Goal: Task Accomplishment & Management: Manage account settings

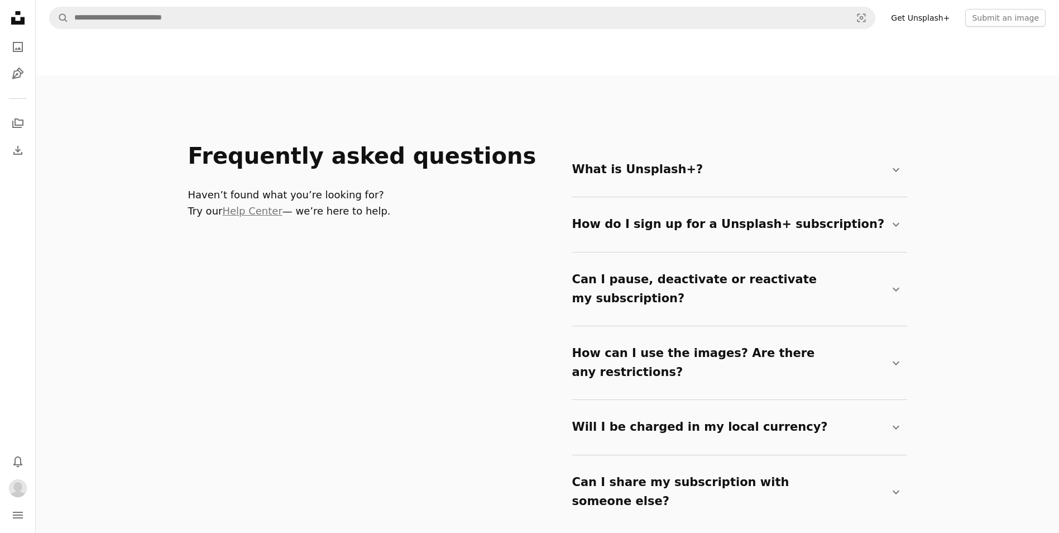
scroll to position [1787, 0]
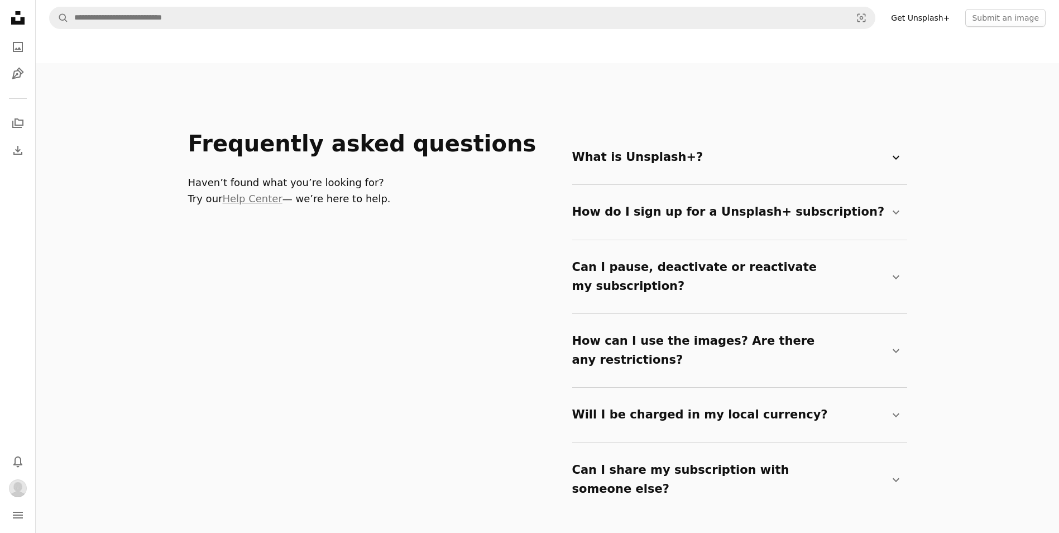
click at [896, 157] on icon "Chevron down" at bounding box center [895, 157] width 13 height 13
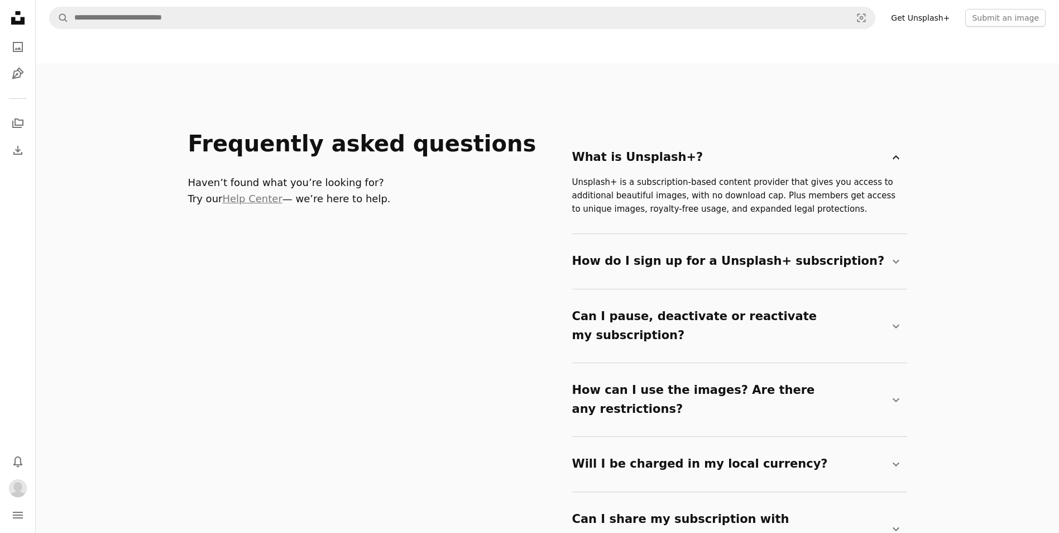
click at [896, 157] on icon "Chevron down" at bounding box center [895, 157] width 13 height 13
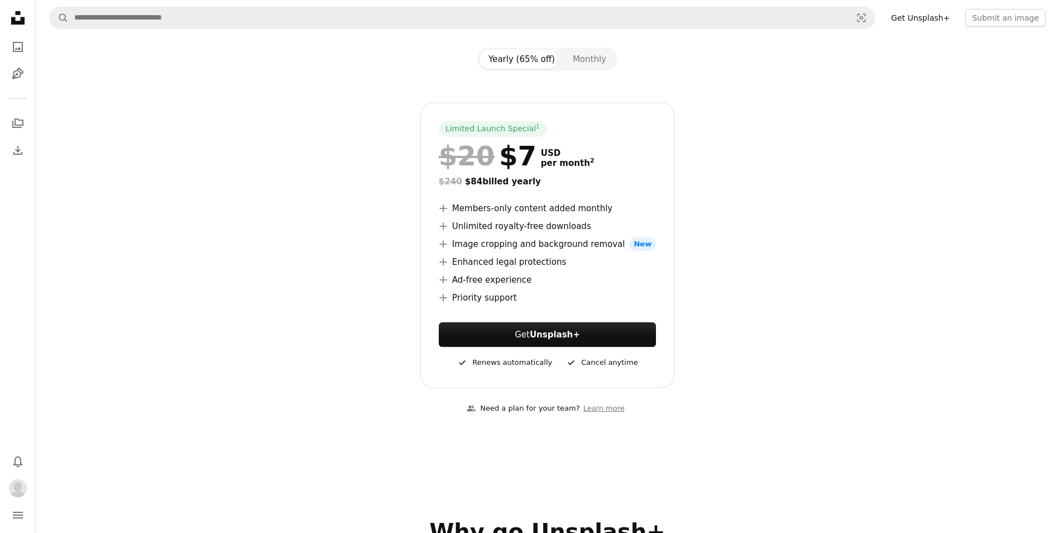
scroll to position [0, 0]
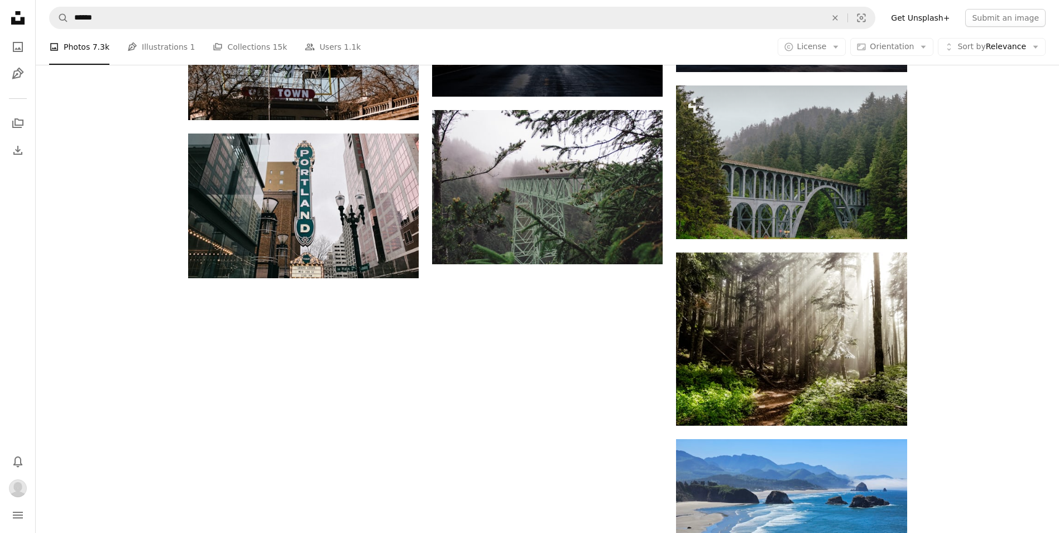
scroll to position [1508, 0]
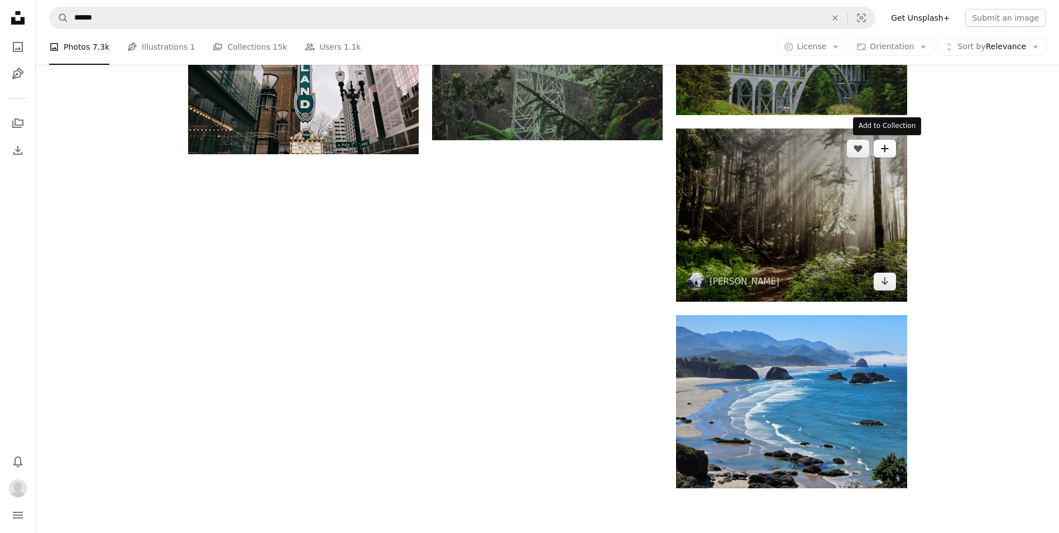
click at [889, 146] on button "A plus sign" at bounding box center [885, 149] width 22 height 18
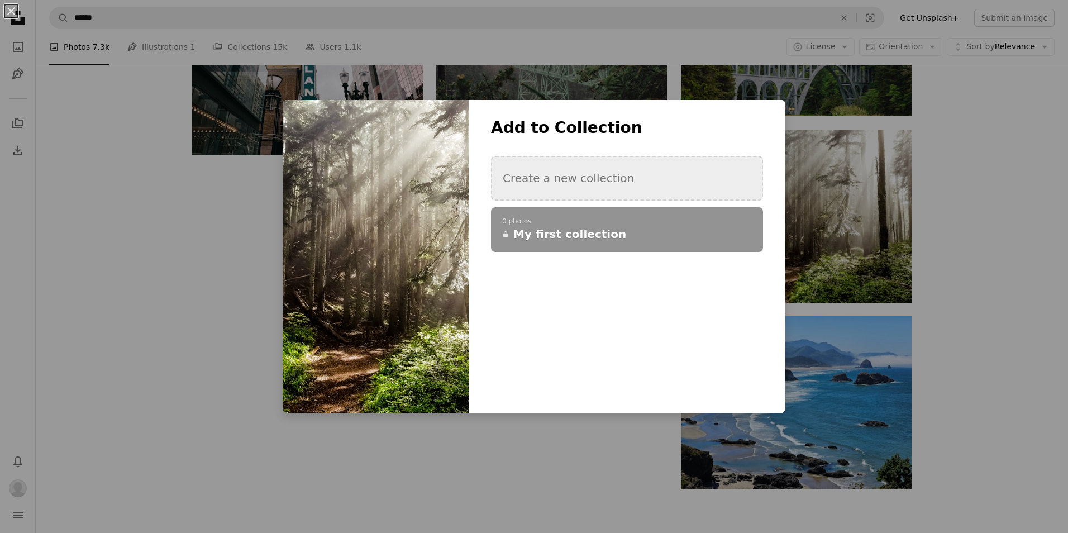
click at [565, 171] on button "Create a new collection" at bounding box center [627, 178] width 272 height 45
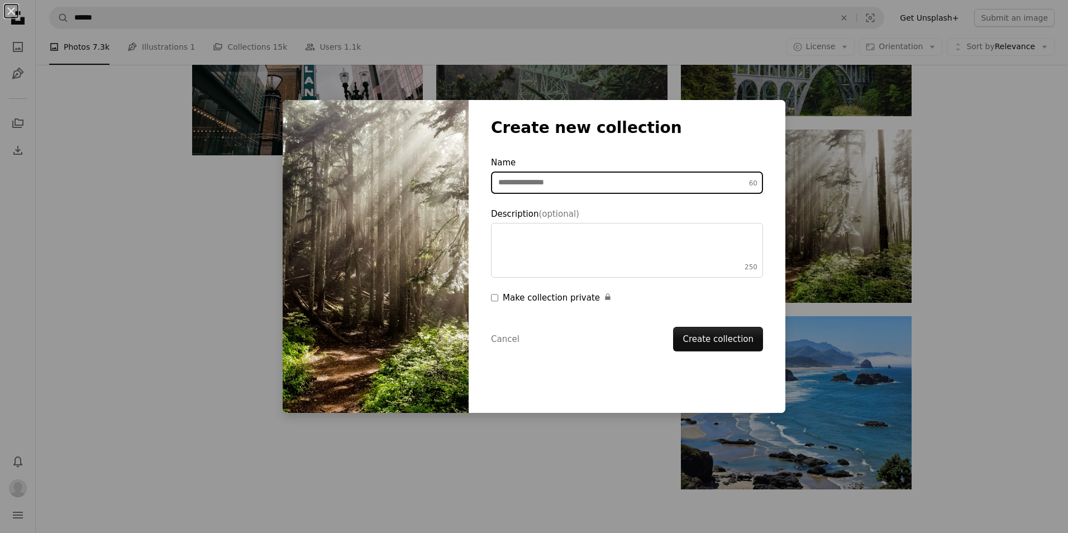
drag, startPoint x: 567, startPoint y: 184, endPoint x: 499, endPoint y: 183, distance: 68.1
click at [499, 183] on input "Name 60" at bounding box center [627, 182] width 272 height 22
type input "******"
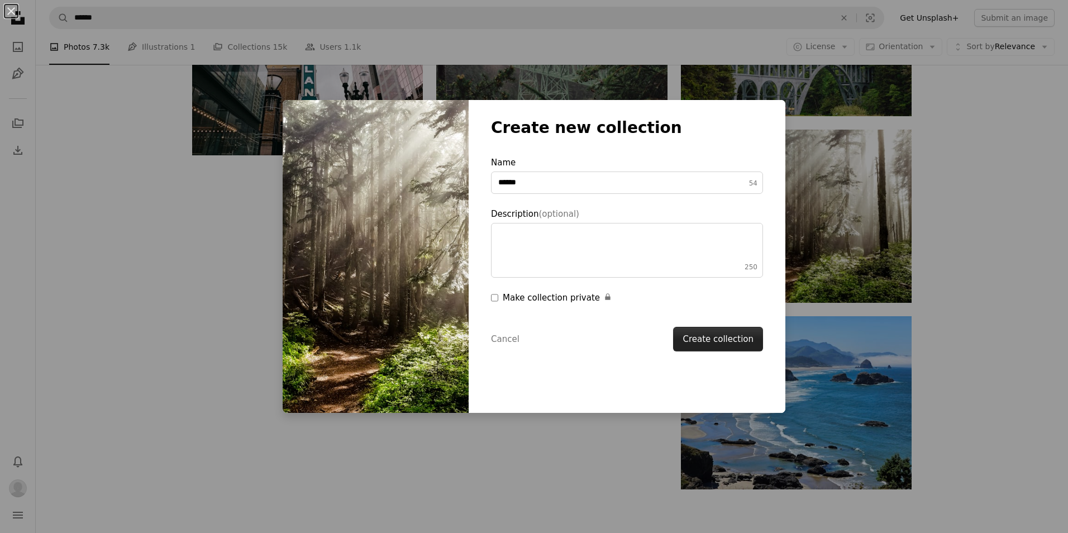
click at [695, 338] on button "Create collection" at bounding box center [718, 339] width 90 height 25
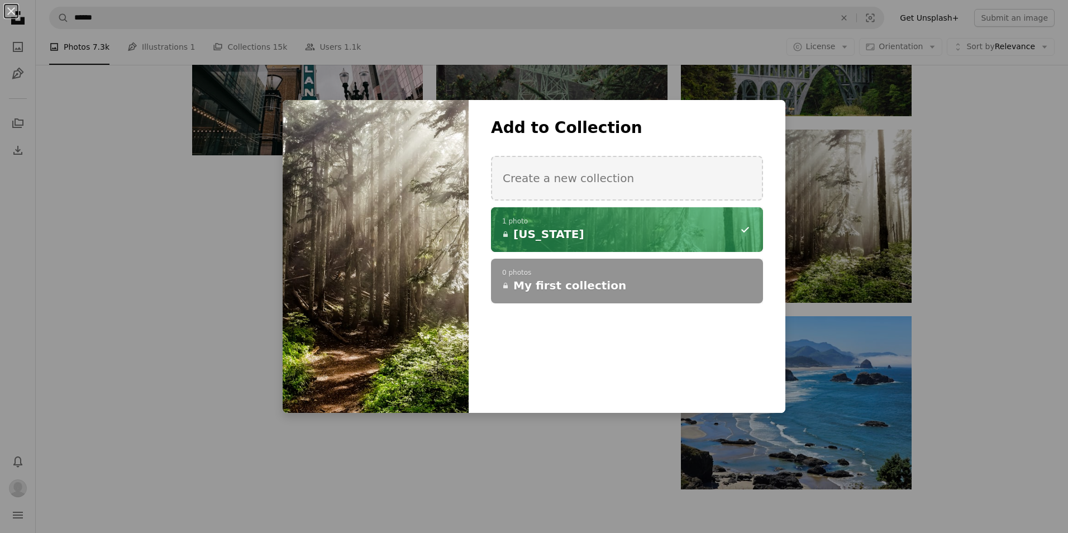
click at [546, 452] on div "An X shape Add to Collection Create a new collection A checkmark A minus sign 1…" at bounding box center [534, 266] width 1068 height 533
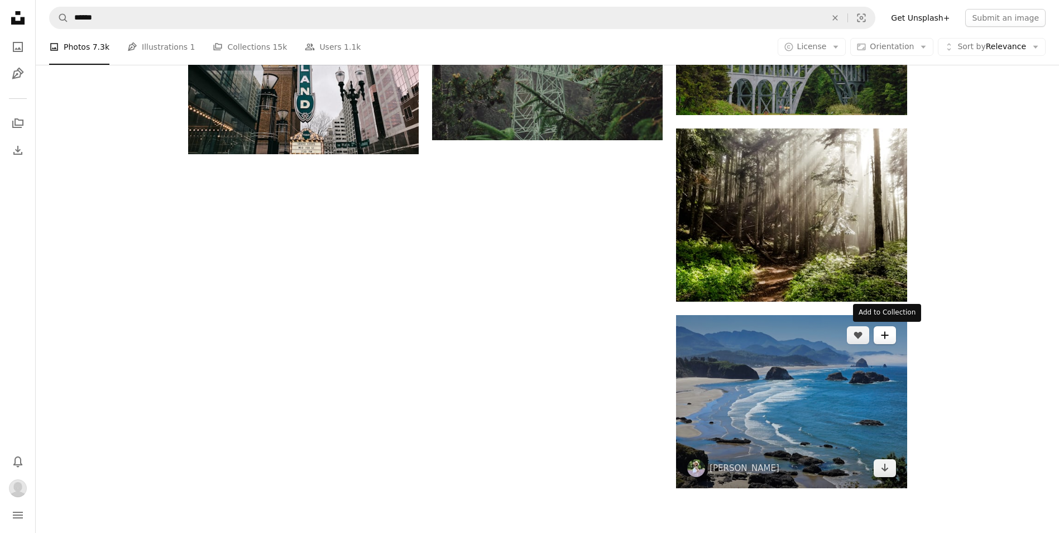
click at [888, 332] on icon "A plus sign" at bounding box center [885, 335] width 9 height 9
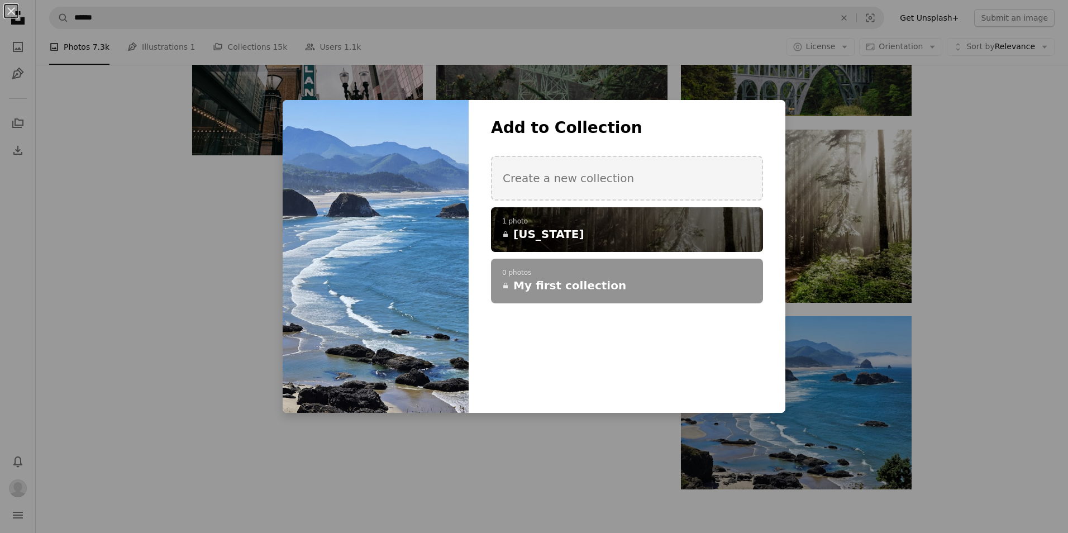
click at [520, 226] on span "[US_STATE]" at bounding box center [548, 234] width 71 height 16
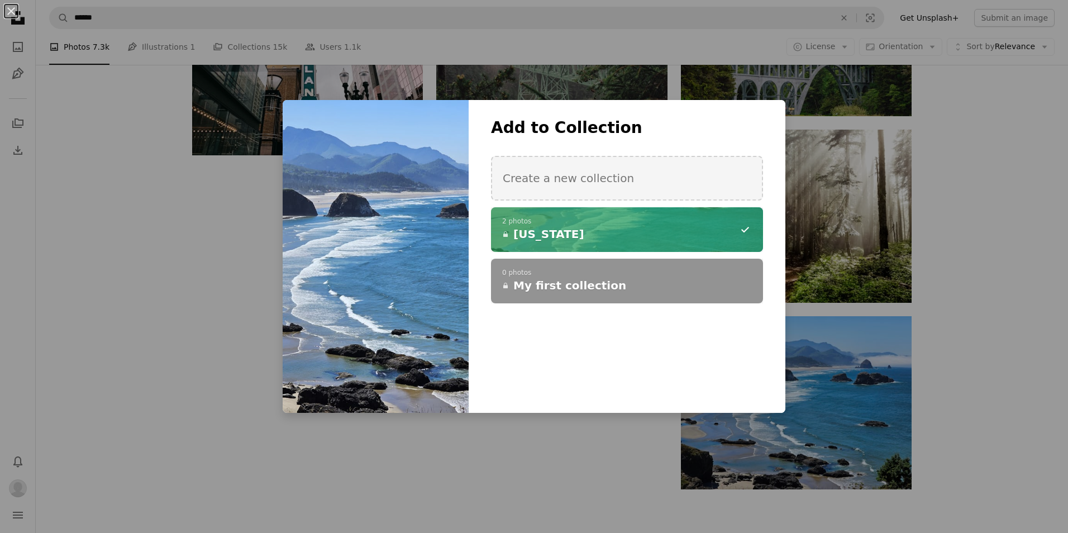
click at [516, 443] on div "An X shape Add to Collection Create a new collection A checkmark A minus sign 2…" at bounding box center [534, 266] width 1068 height 533
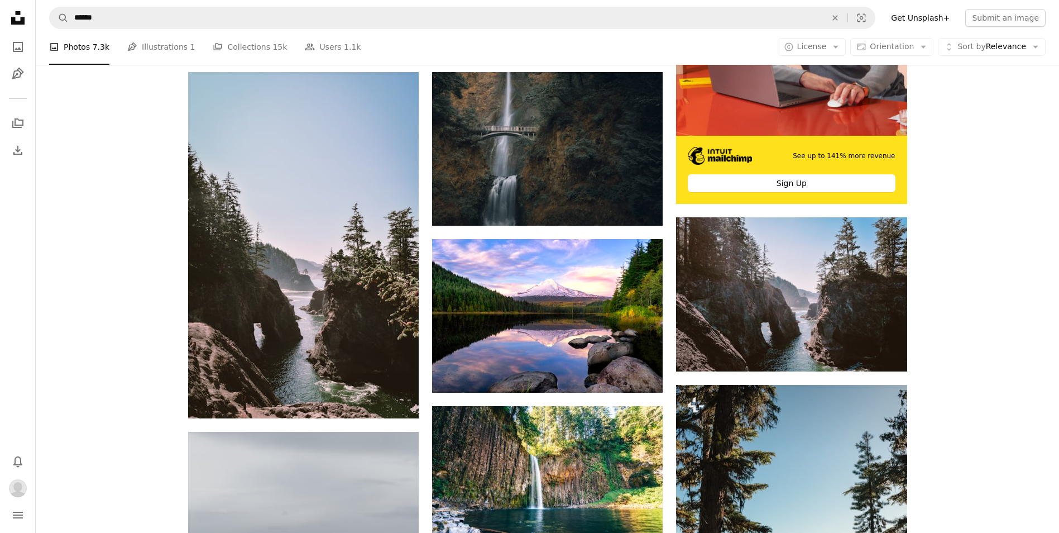
scroll to position [335, 0]
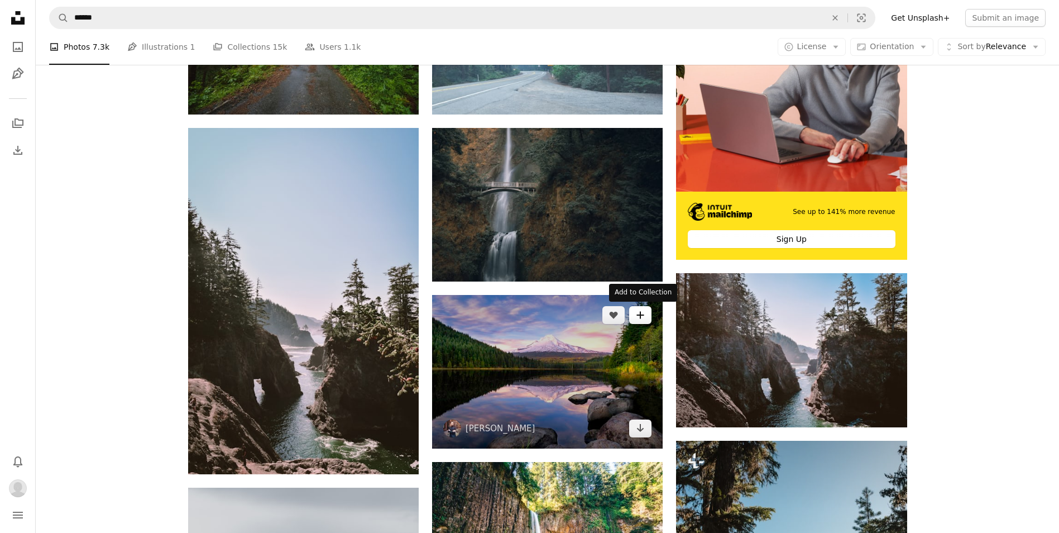
click at [639, 311] on icon "A plus sign" at bounding box center [640, 314] width 9 height 9
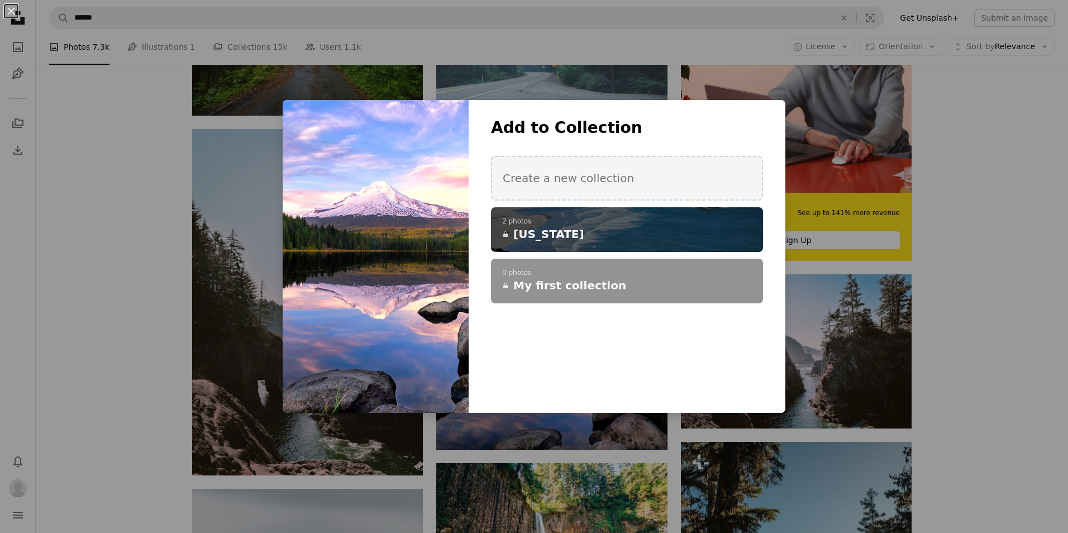
click at [538, 225] on p "2 photos" at bounding box center [627, 221] width 250 height 9
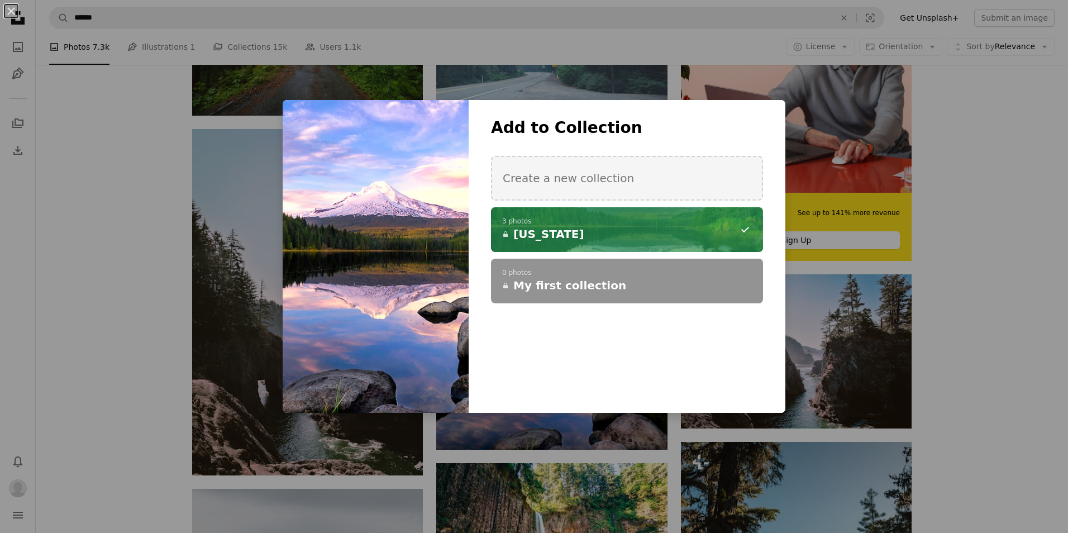
click at [529, 375] on div "Add to Collection Create a new collection A checkmark A minus sign 3 photos A l…" at bounding box center [626, 256] width 317 height 313
click at [102, 356] on div "An X shape Add to Collection Create a new collection A checkmark A minus sign 3…" at bounding box center [534, 266] width 1068 height 533
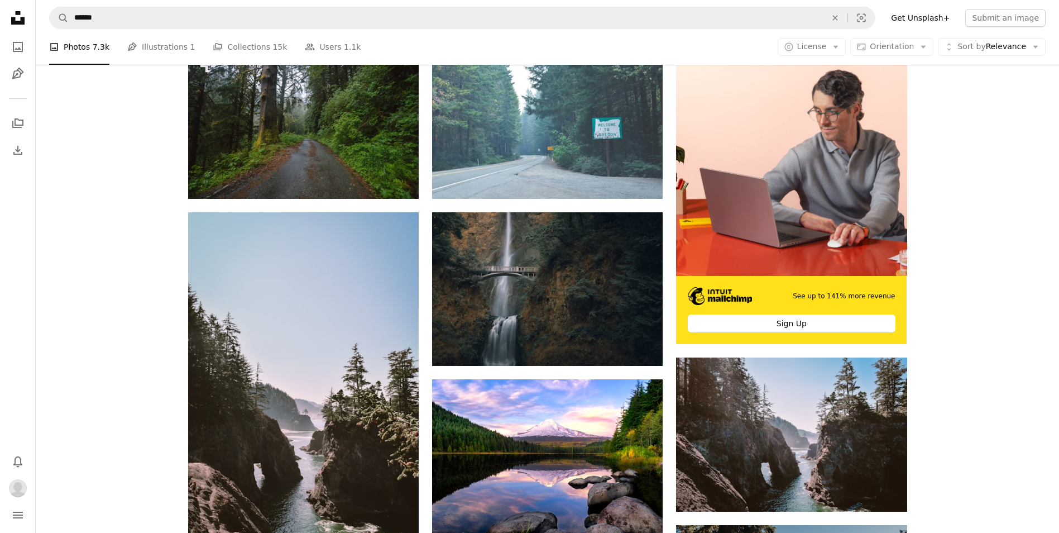
scroll to position [112, 0]
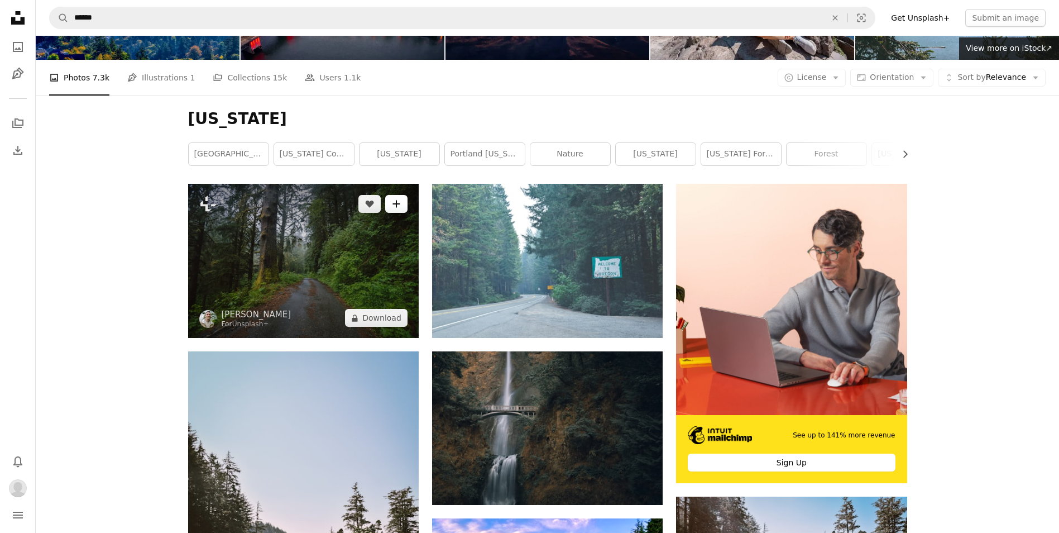
click at [396, 202] on icon "Add to Collection" at bounding box center [396, 203] width 7 height 7
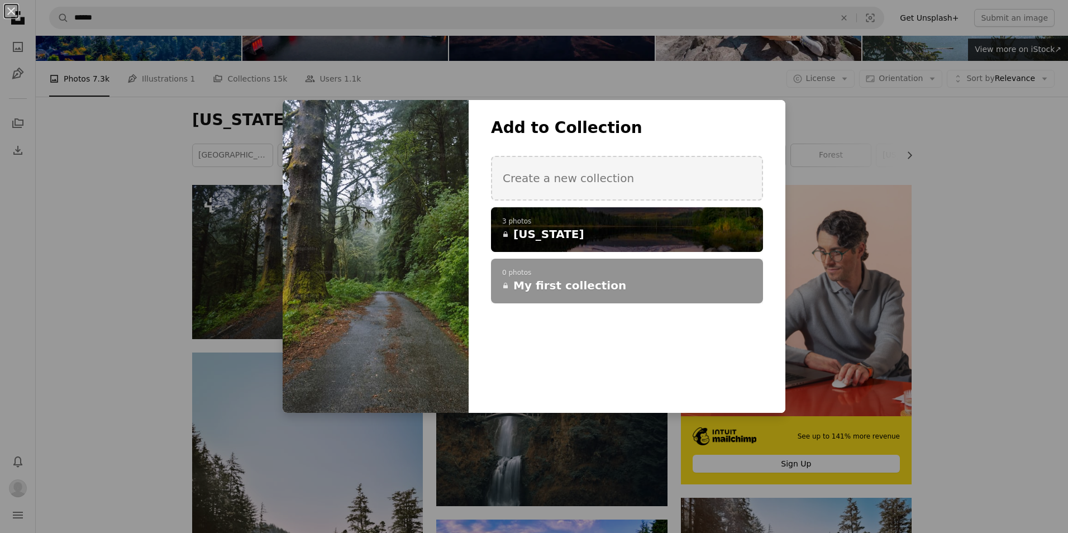
click at [523, 223] on p "3 photos" at bounding box center [627, 221] width 250 height 9
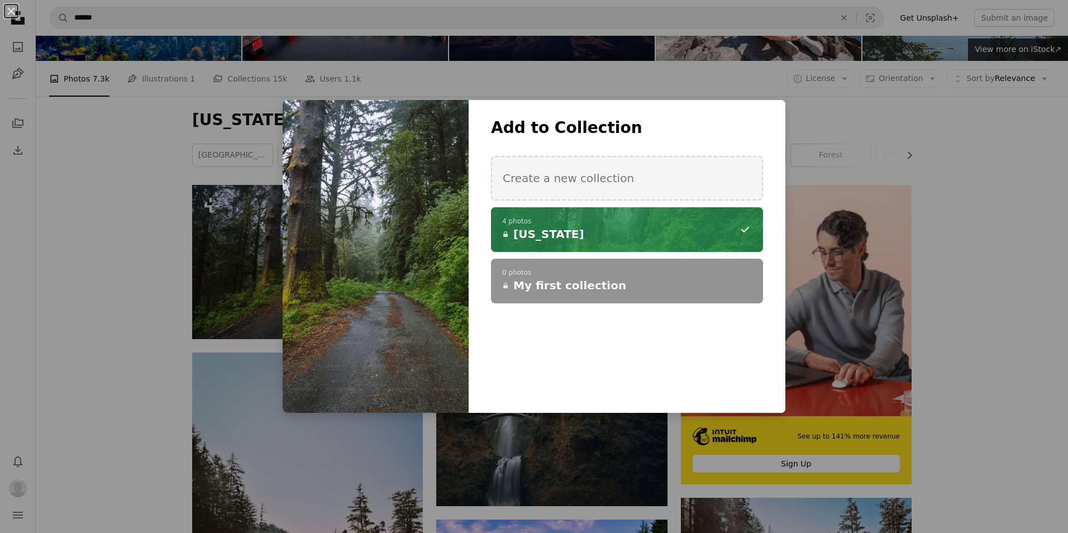
click at [74, 264] on div "An X shape Add to Collection Create a new collection A checkmark A minus sign 4…" at bounding box center [534, 266] width 1068 height 533
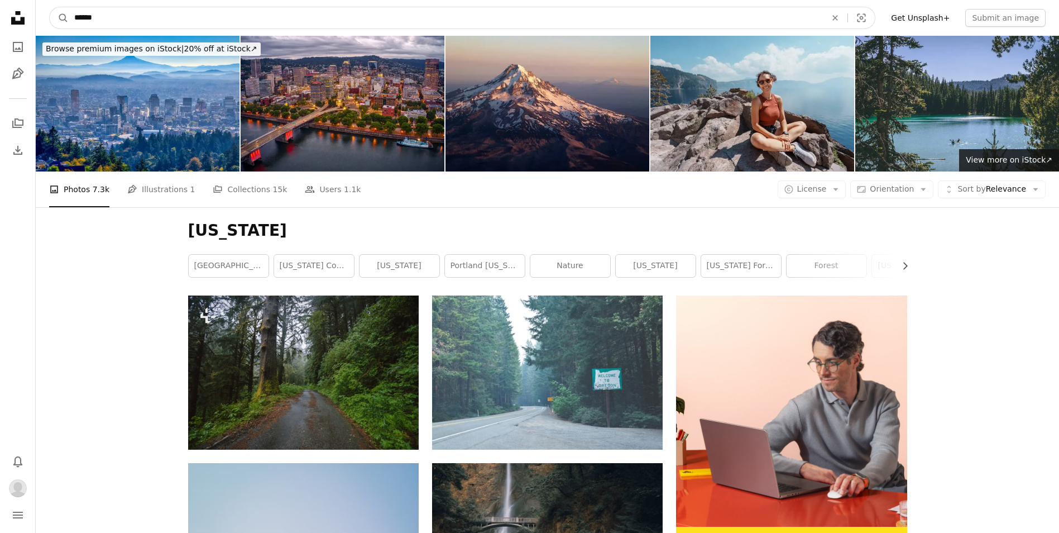
click at [125, 16] on input "******" at bounding box center [446, 17] width 754 height 21
type input "*"
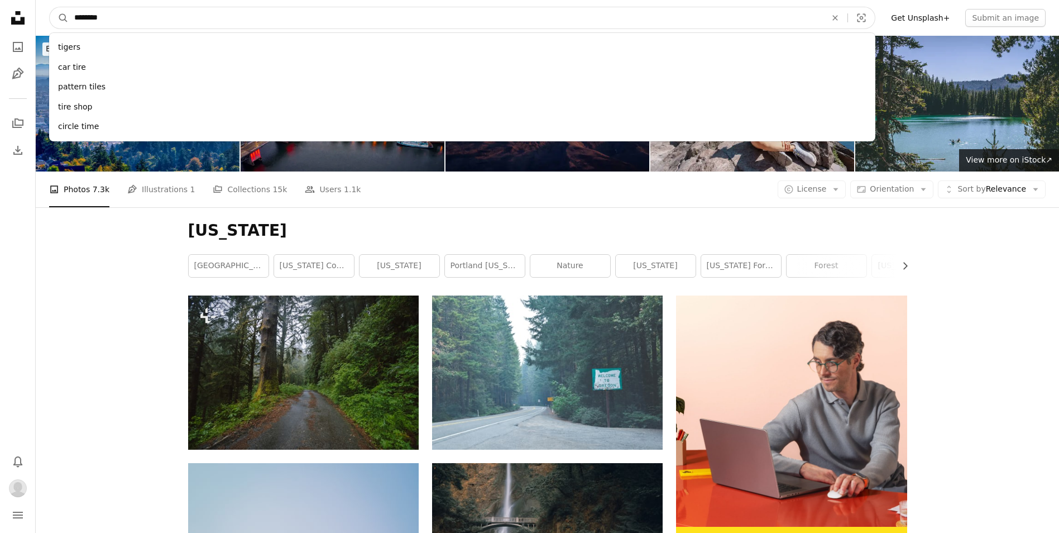
type input "*********"
click button "A magnifying glass" at bounding box center [59, 17] width 19 height 21
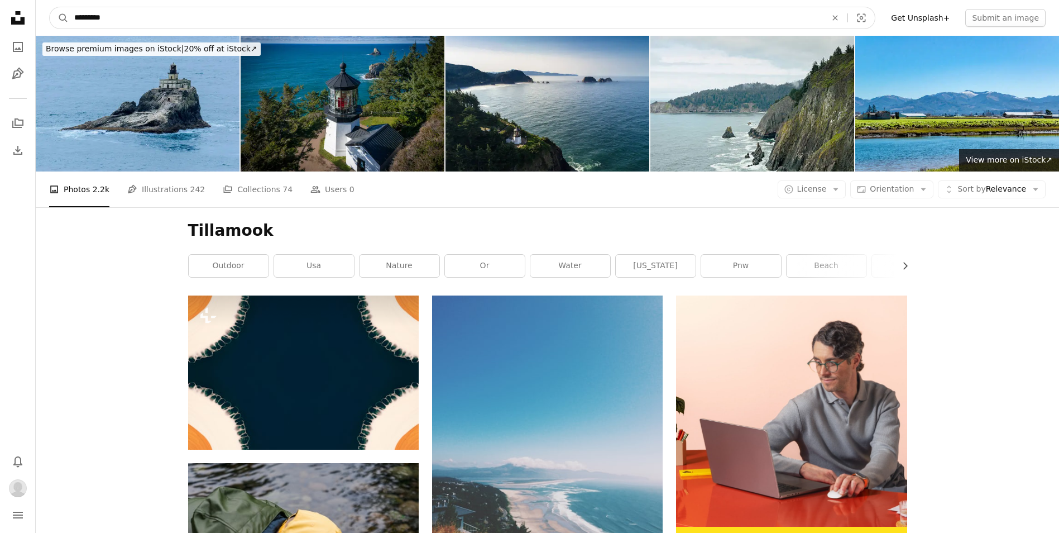
click at [130, 15] on input "*********" at bounding box center [446, 17] width 754 height 21
type input "*"
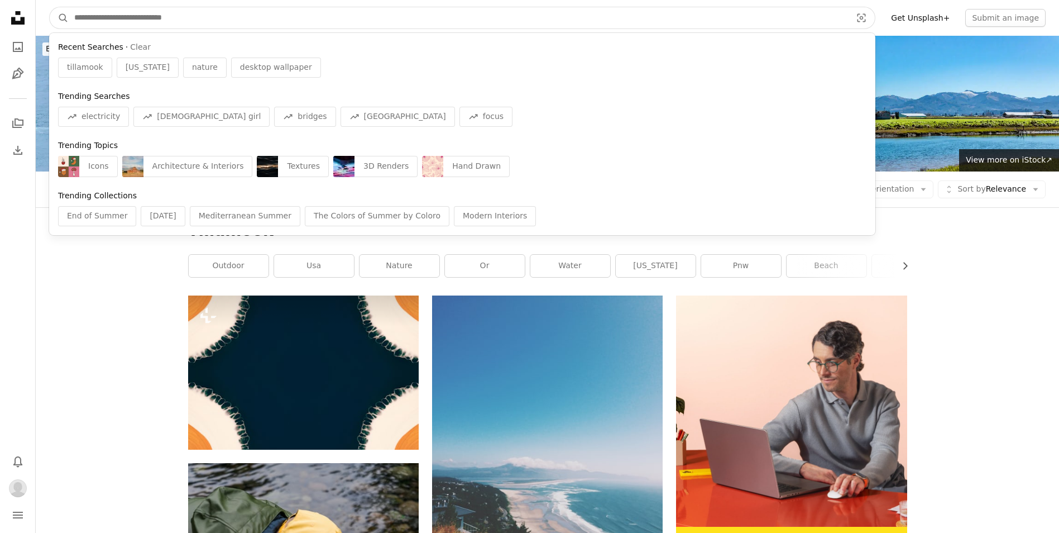
type input "*"
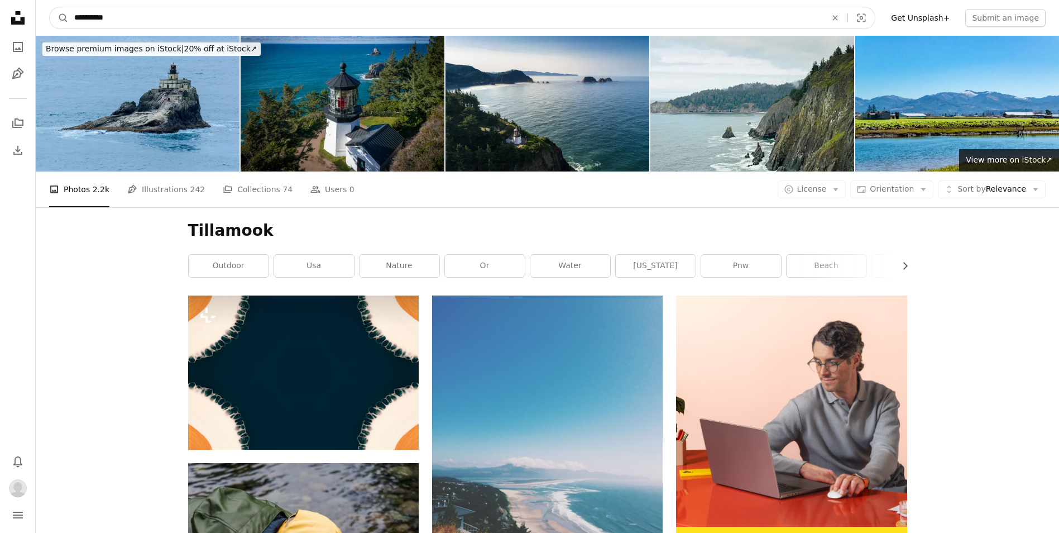
type input "**********"
click button "A magnifying glass" at bounding box center [59, 17] width 19 height 21
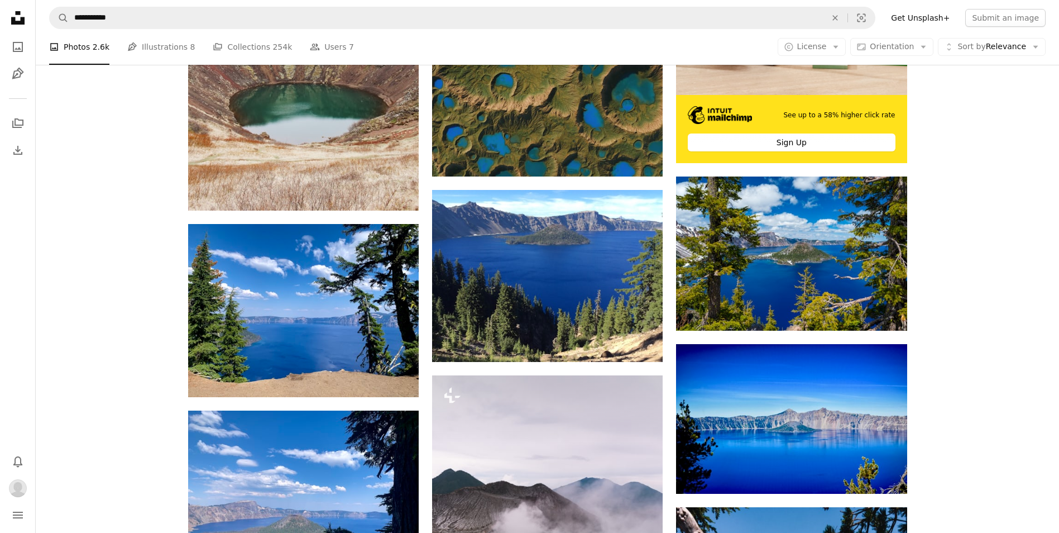
scroll to position [447, 0]
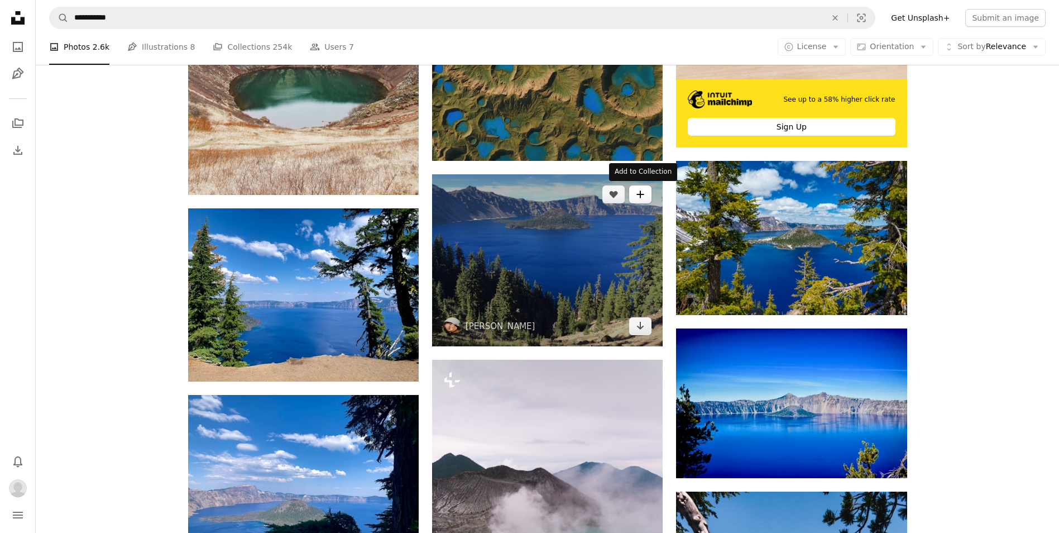
click at [642, 192] on icon "A plus sign" at bounding box center [640, 194] width 9 height 9
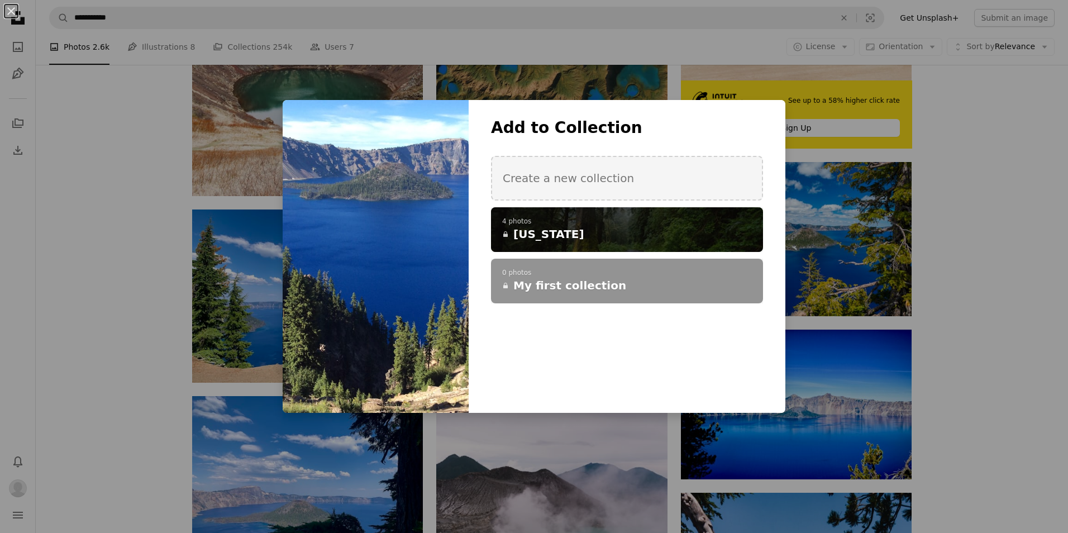
click at [575, 224] on p "4 photos" at bounding box center [627, 221] width 250 height 9
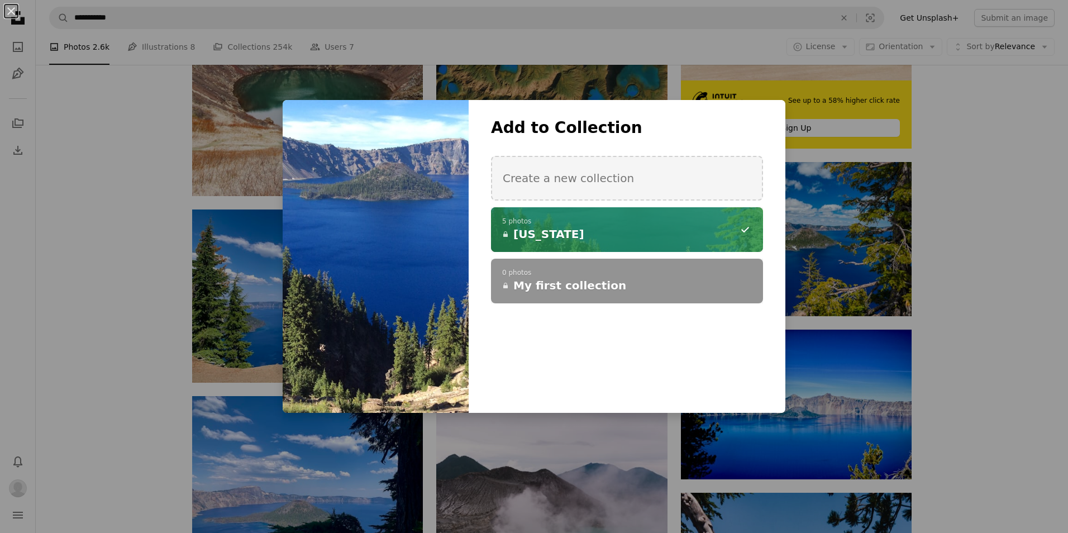
click at [124, 333] on div "An X shape Add to Collection Create a new collection A checkmark A minus sign 5…" at bounding box center [534, 266] width 1068 height 533
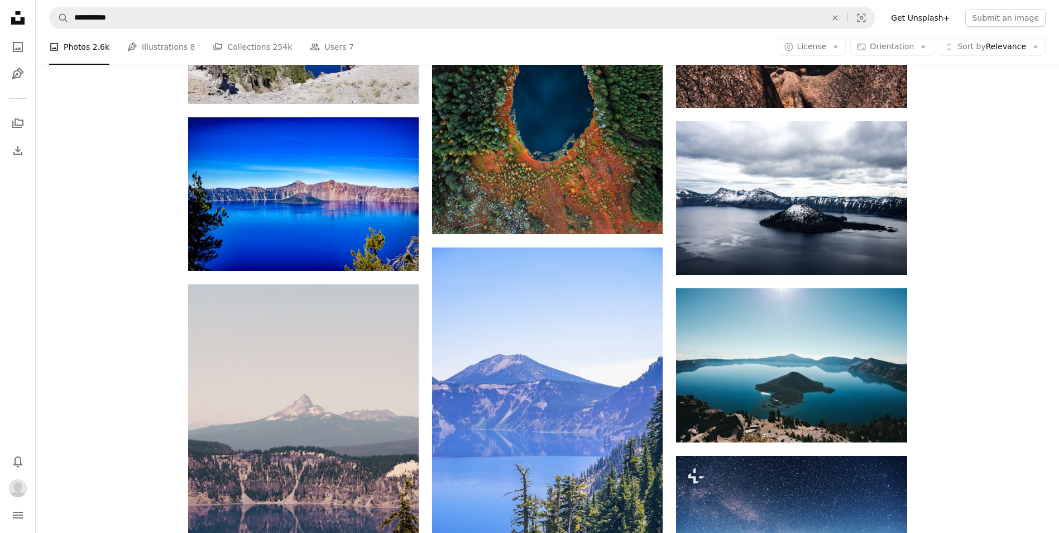
scroll to position [1228, 0]
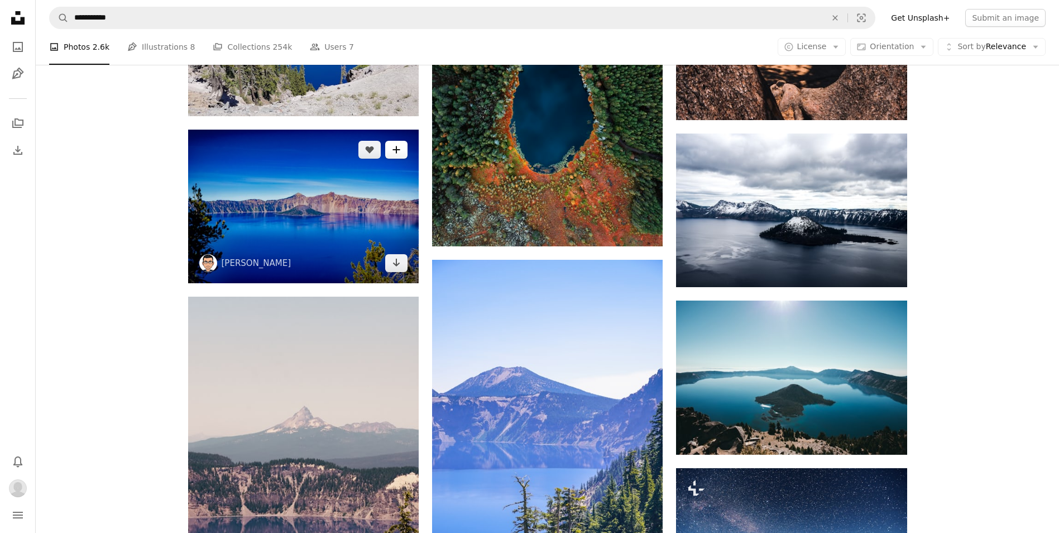
click at [396, 145] on icon "A plus sign" at bounding box center [396, 149] width 9 height 9
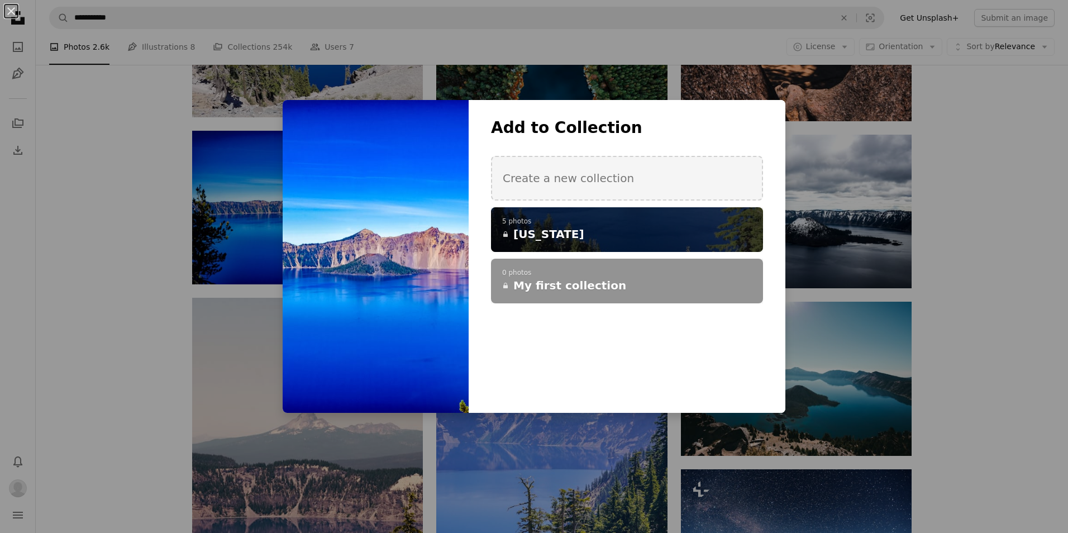
click at [539, 227] on span "[US_STATE]" at bounding box center [548, 234] width 71 height 16
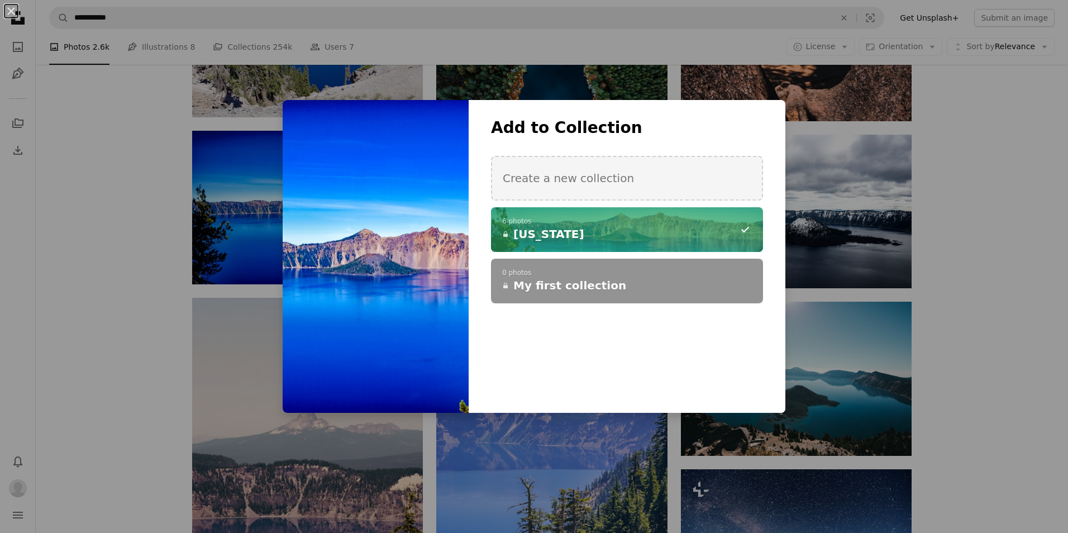
click at [58, 324] on div "An X shape Add to Collection Create a new collection A checkmark A minus sign 6…" at bounding box center [534, 266] width 1068 height 533
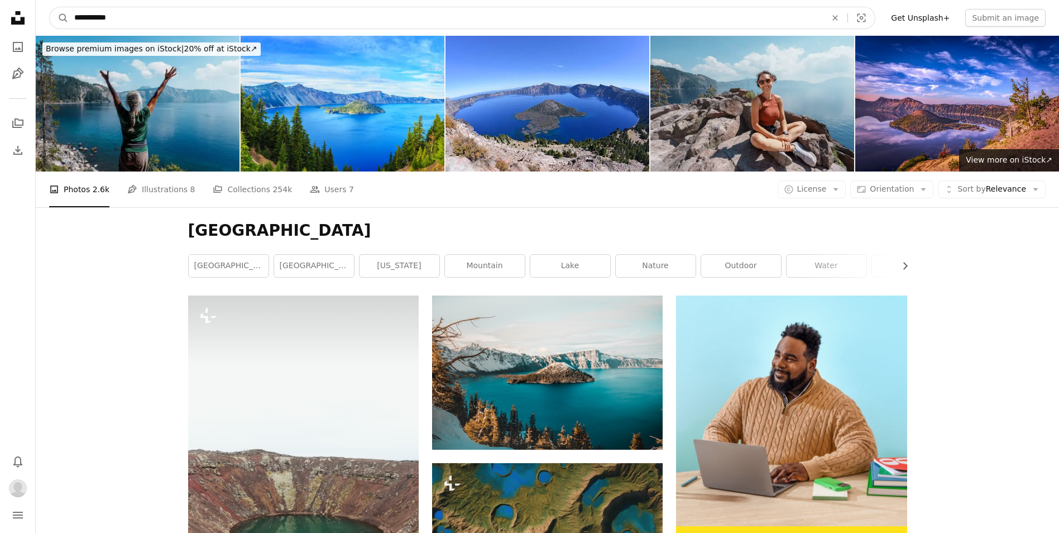
click at [123, 20] on input "**********" at bounding box center [446, 17] width 754 height 21
type input "*"
type input "**********"
click button "A magnifying glass" at bounding box center [59, 17] width 19 height 21
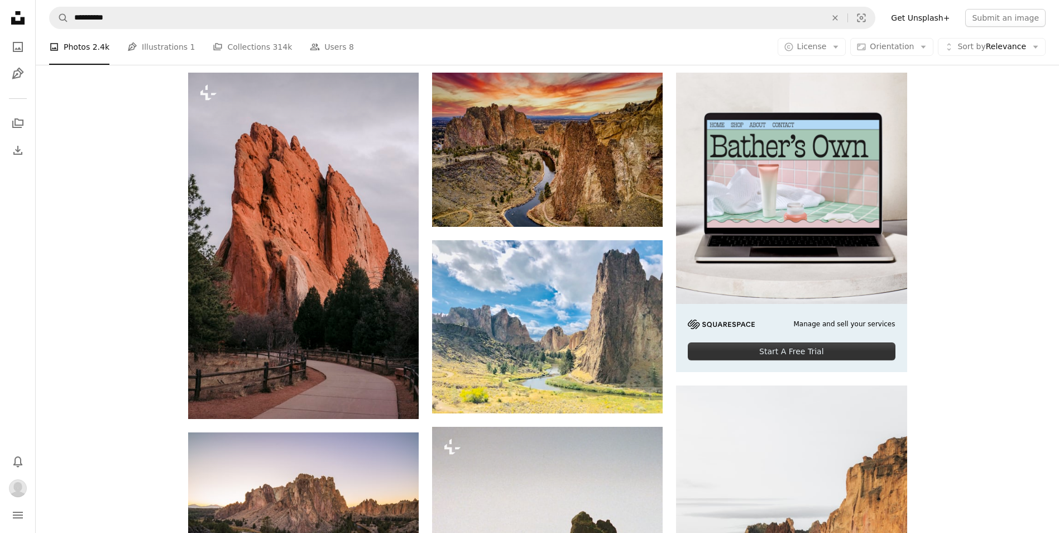
scroll to position [223, 0]
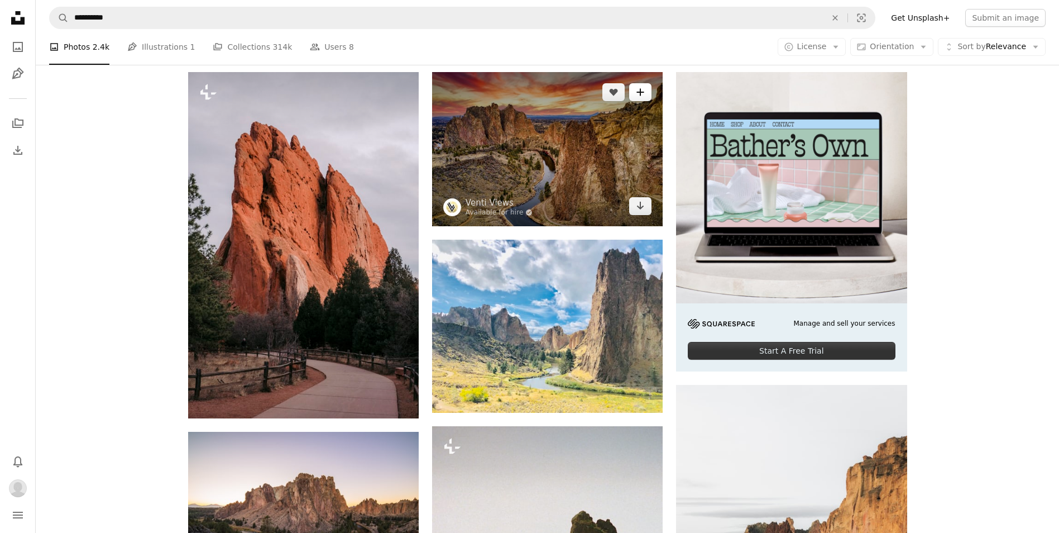
click at [643, 90] on icon "A plus sign" at bounding box center [640, 92] width 9 height 9
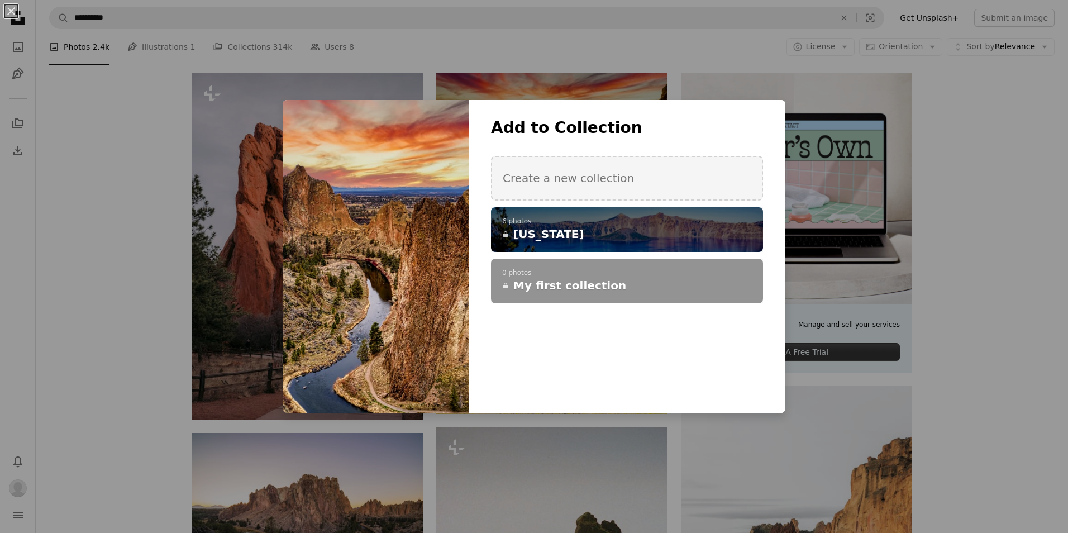
click at [570, 219] on p "6 photos" at bounding box center [627, 221] width 250 height 9
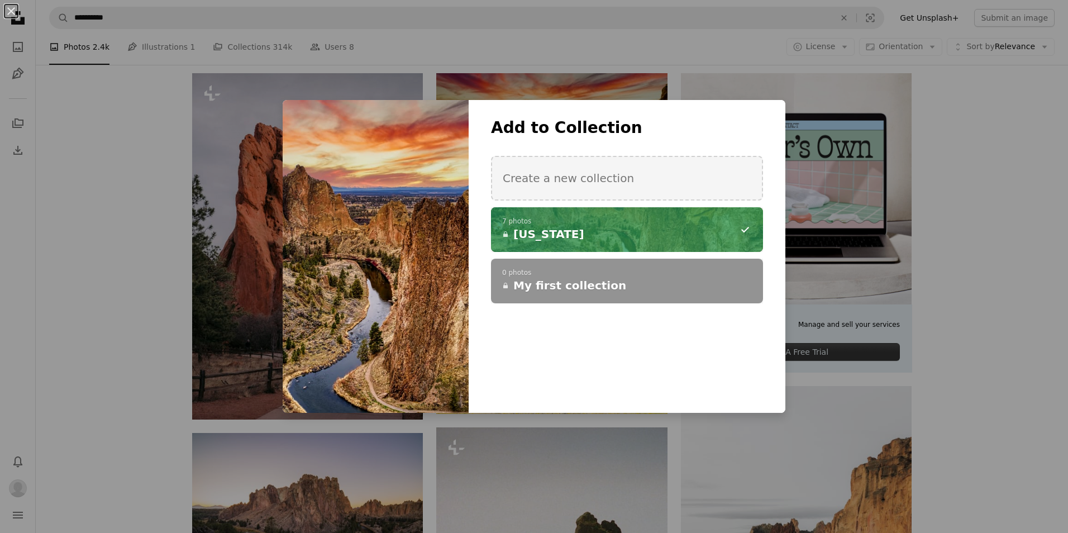
click at [125, 280] on div "An X shape Add to Collection Create a new collection A checkmark A minus sign 7…" at bounding box center [534, 266] width 1068 height 533
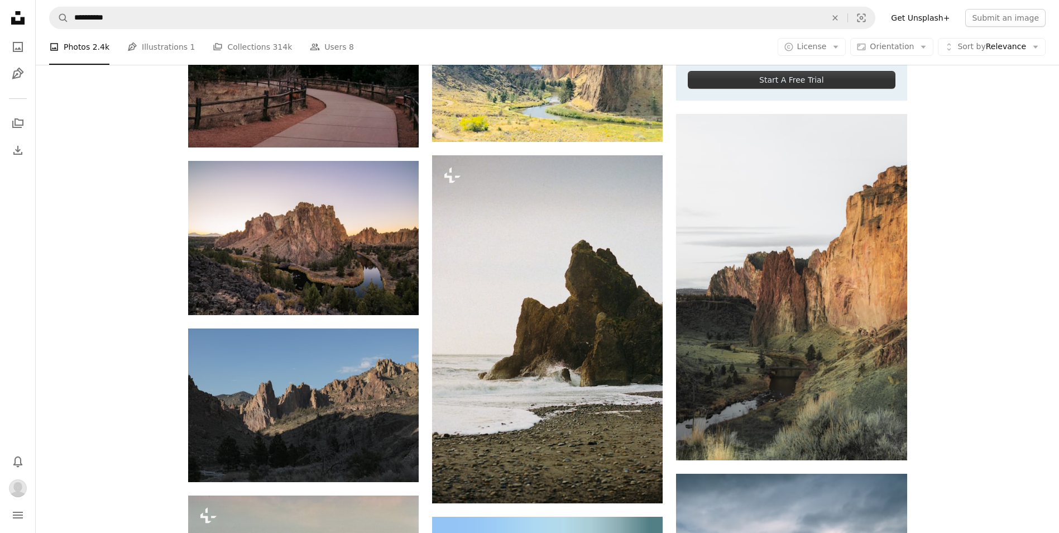
scroll to position [503, 0]
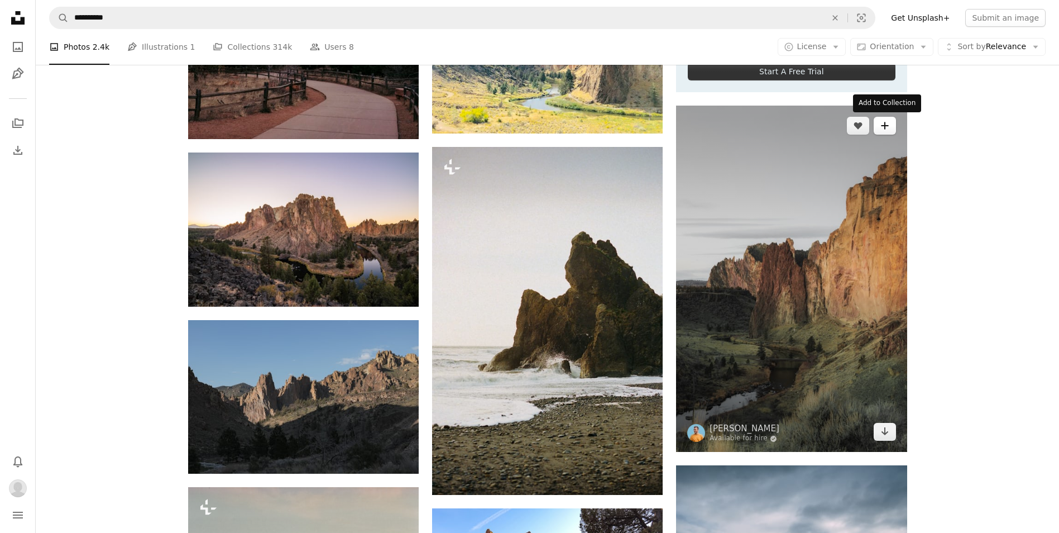
click at [888, 121] on icon "A plus sign" at bounding box center [885, 125] width 9 height 9
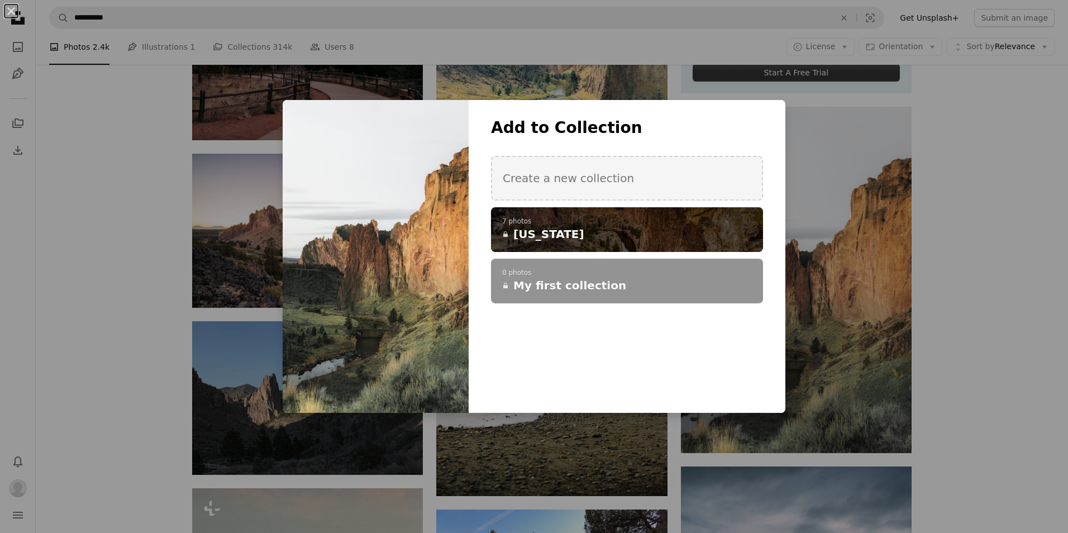
click at [531, 222] on p "7 photos" at bounding box center [627, 221] width 250 height 9
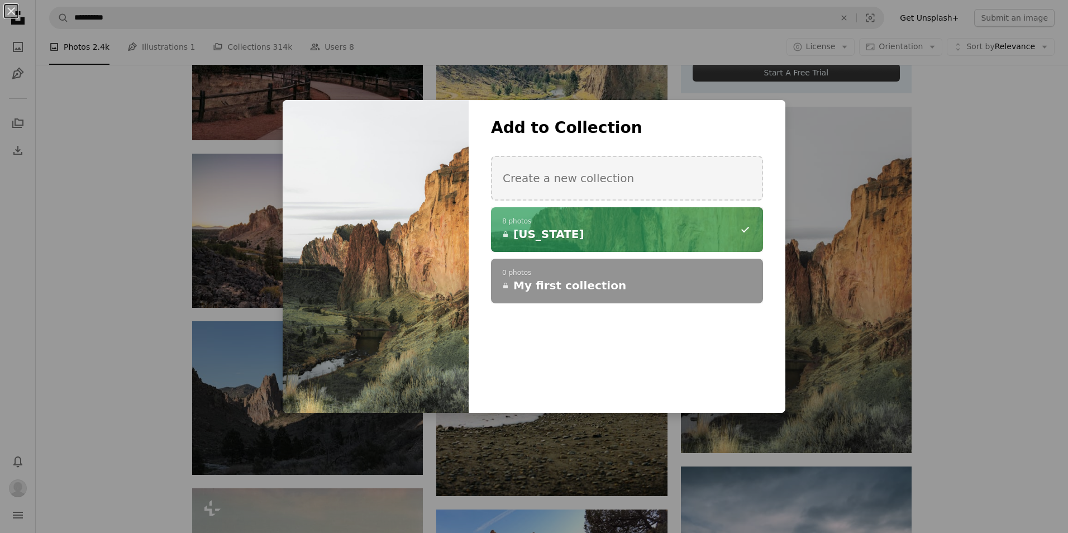
click at [113, 314] on div "An X shape Add to Collection Create a new collection A checkmark A minus sign 8…" at bounding box center [534, 266] width 1068 height 533
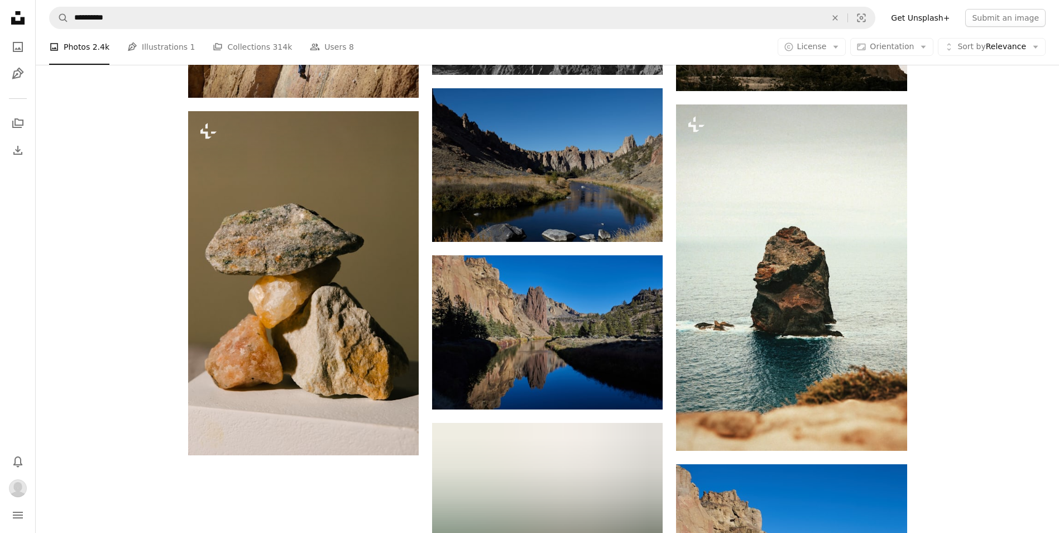
scroll to position [1396, 0]
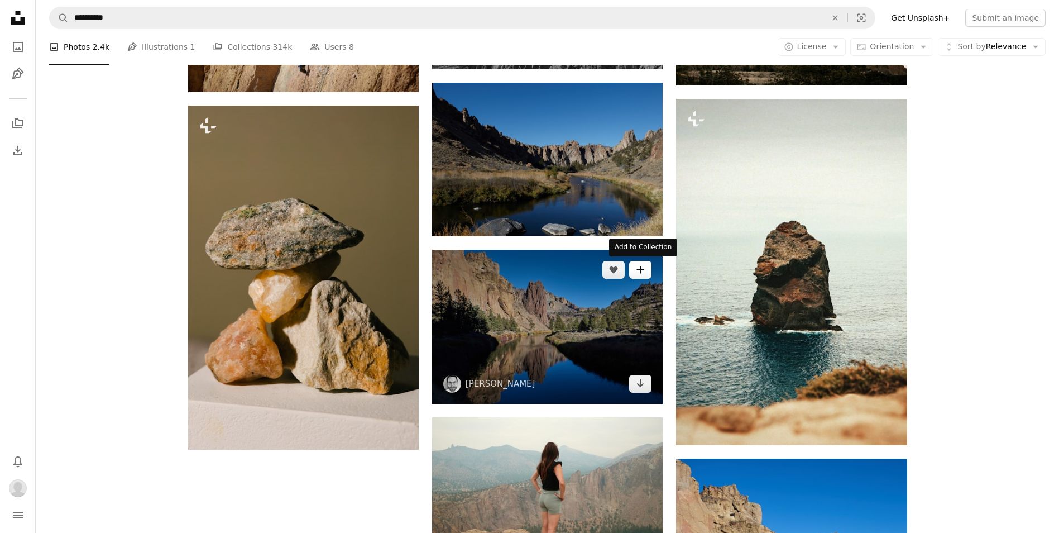
click at [640, 266] on icon "Add to Collection" at bounding box center [640, 269] width 7 height 7
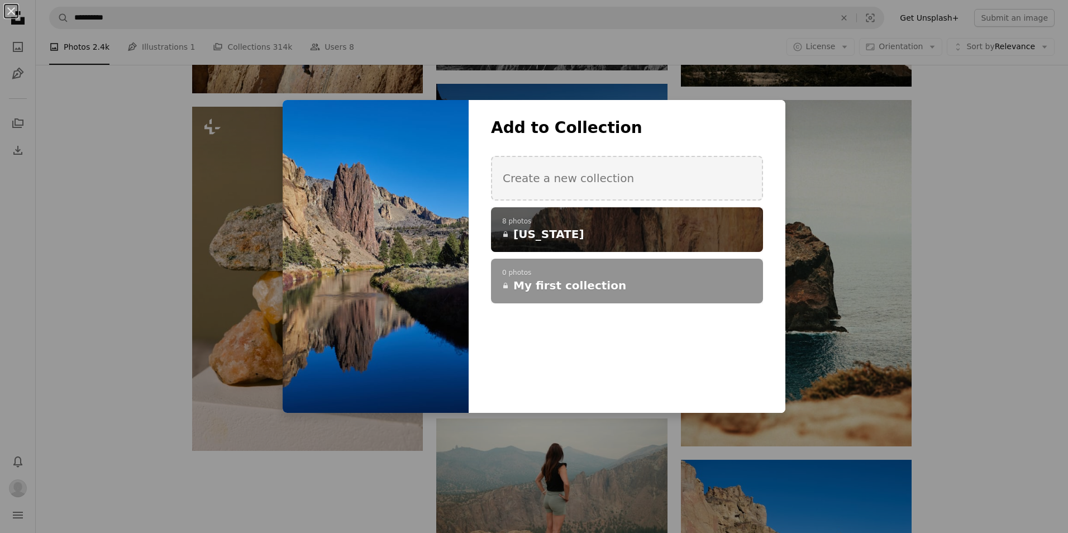
click at [536, 223] on p "8 photos" at bounding box center [627, 221] width 250 height 9
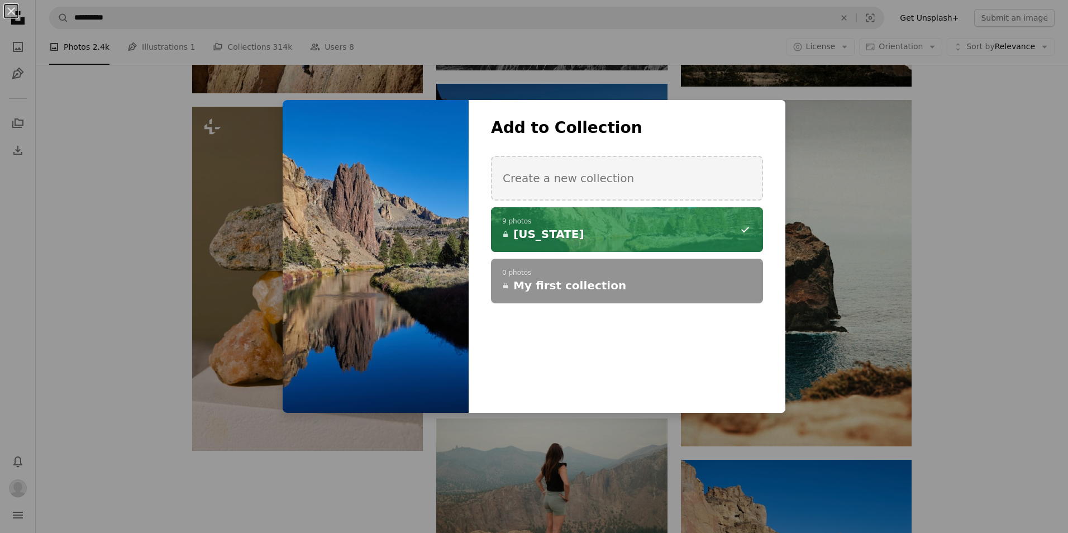
click at [125, 275] on div "An X shape Add to Collection Create a new collection A checkmark A minus sign 9…" at bounding box center [534, 266] width 1068 height 533
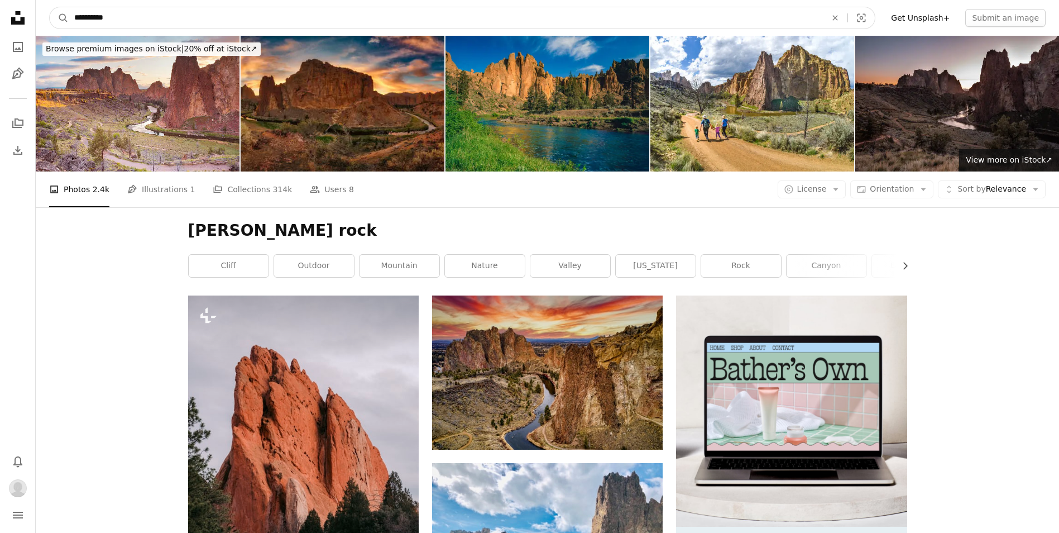
click at [213, 9] on input "**********" at bounding box center [446, 17] width 754 height 21
type input "*"
type input "*********"
click button "A magnifying glass" at bounding box center [59, 17] width 19 height 21
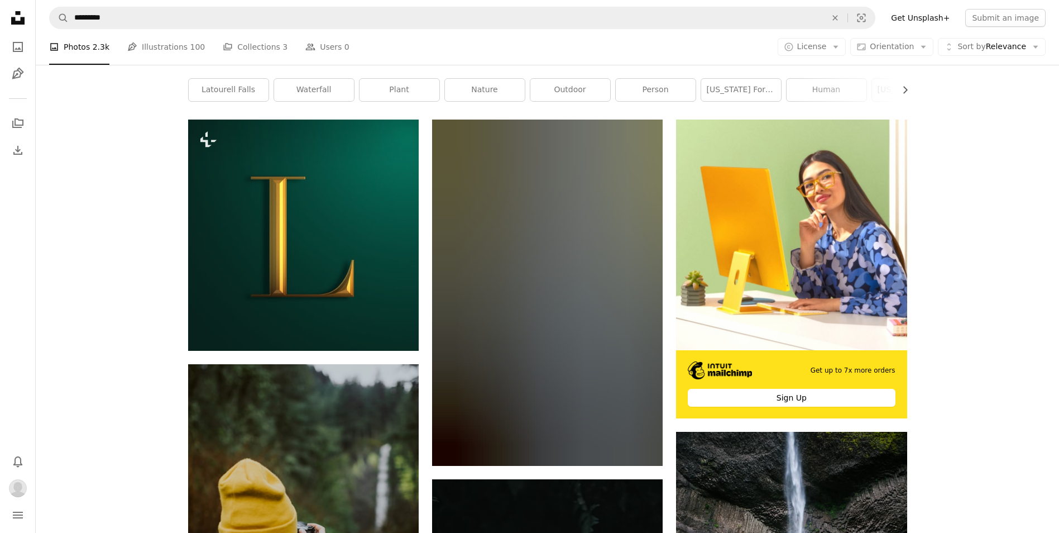
scroll to position [168, 0]
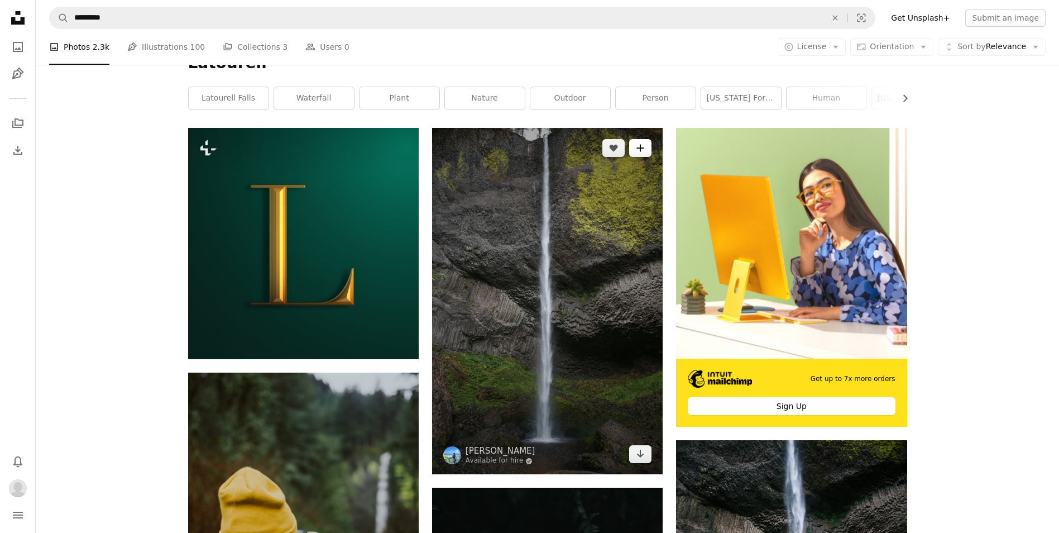
click at [641, 145] on icon "Add to Collection" at bounding box center [640, 148] width 7 height 7
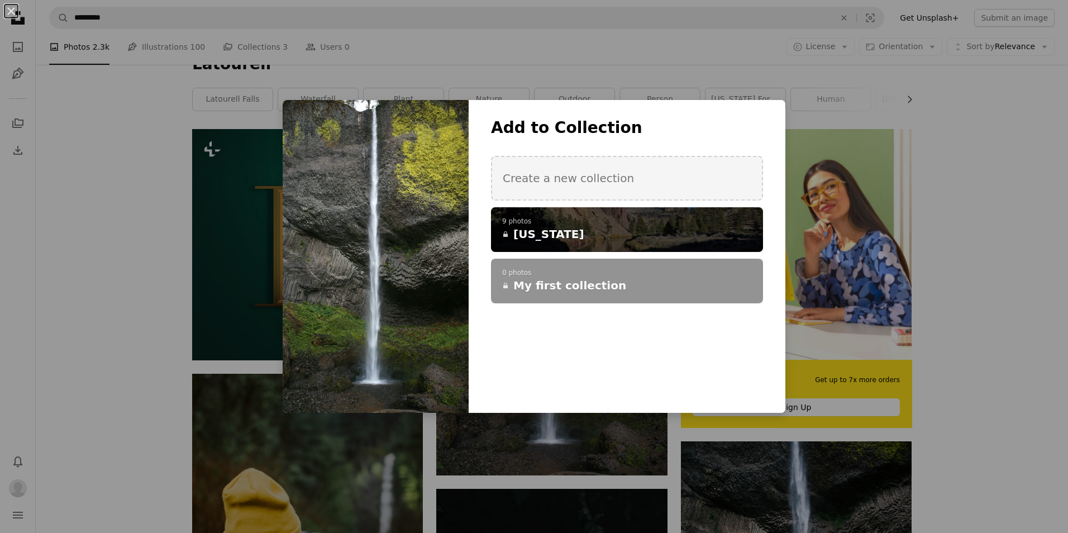
click at [516, 226] on span "[US_STATE]" at bounding box center [548, 234] width 71 height 16
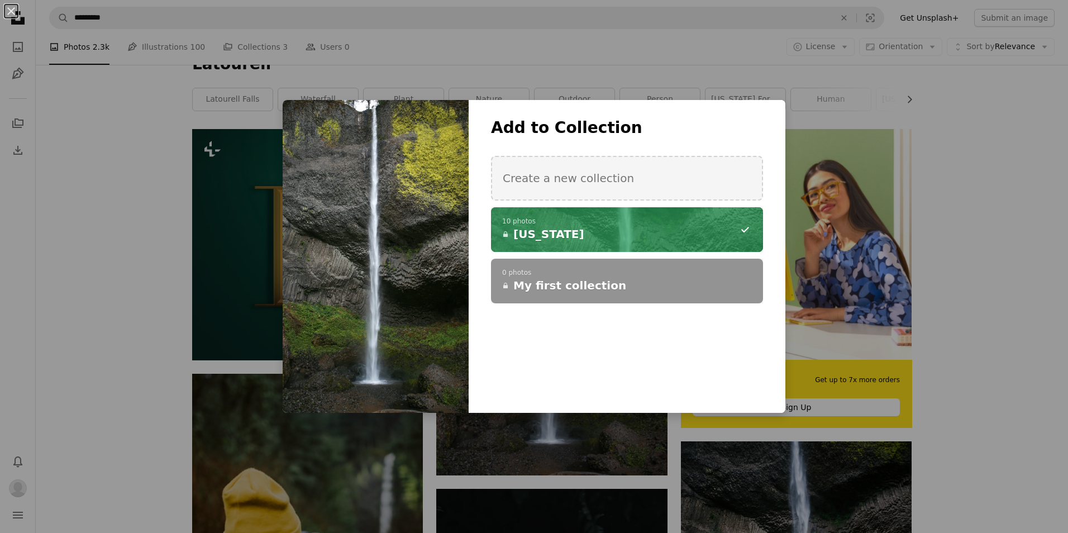
click at [136, 236] on div "An X shape Add to Collection Create a new collection A checkmark A minus sign 1…" at bounding box center [534, 266] width 1068 height 533
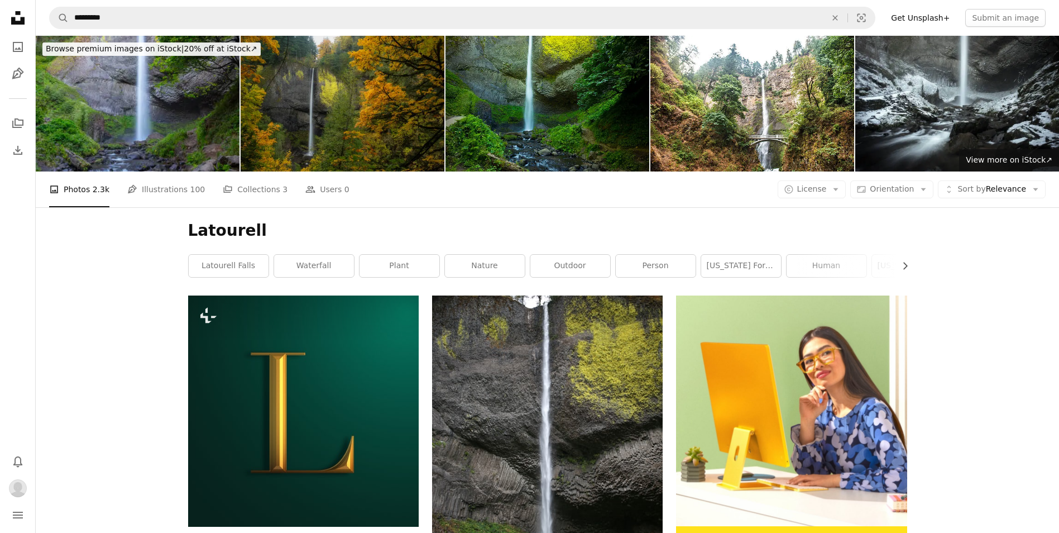
click at [399, 58] on img at bounding box center [343, 104] width 204 height 136
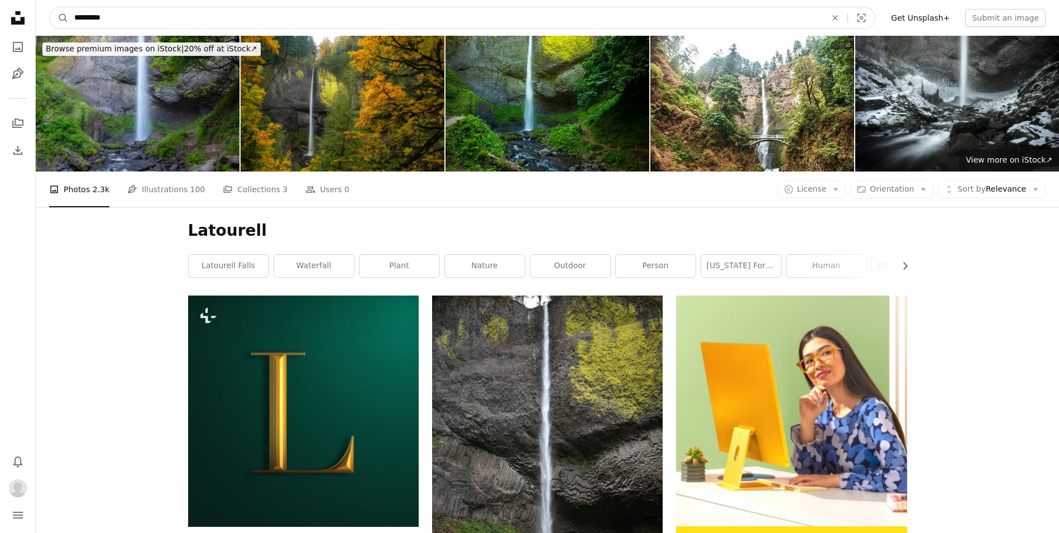
click at [123, 13] on input "*********" at bounding box center [446, 17] width 754 height 21
type input "*"
type input "**********"
click button "A magnifying glass" at bounding box center [59, 17] width 19 height 21
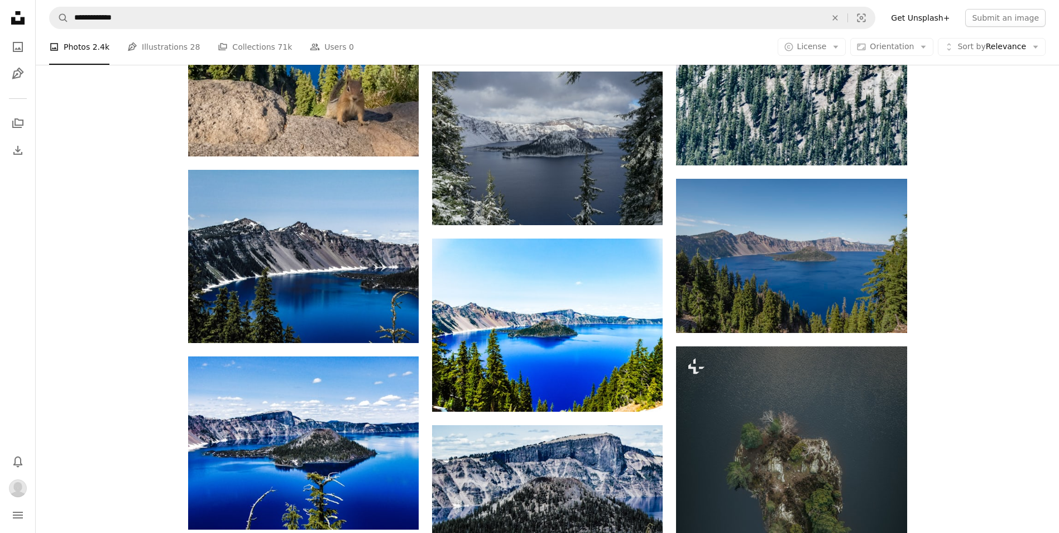
scroll to position [726, 0]
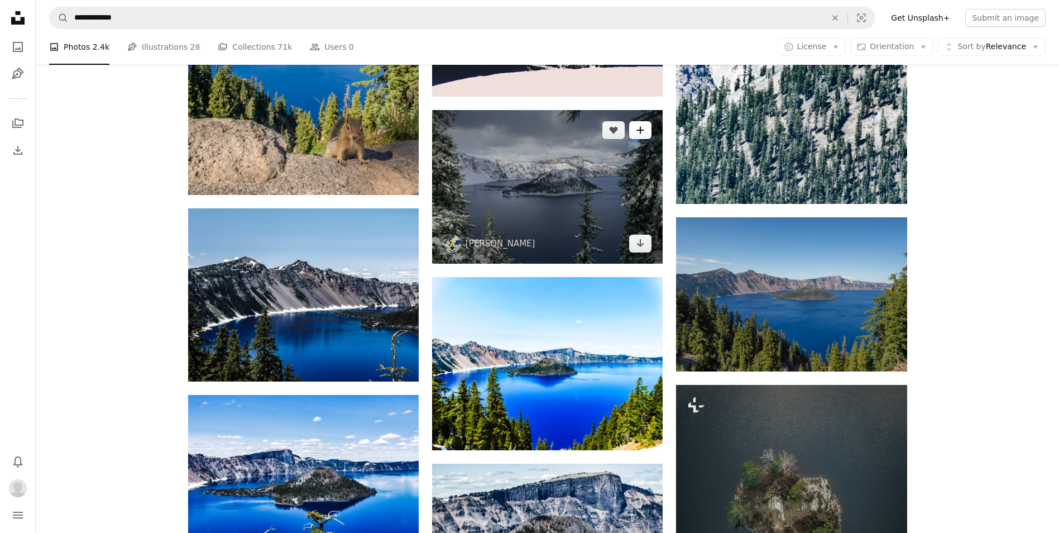
click at [641, 125] on button "A plus sign" at bounding box center [640, 130] width 22 height 18
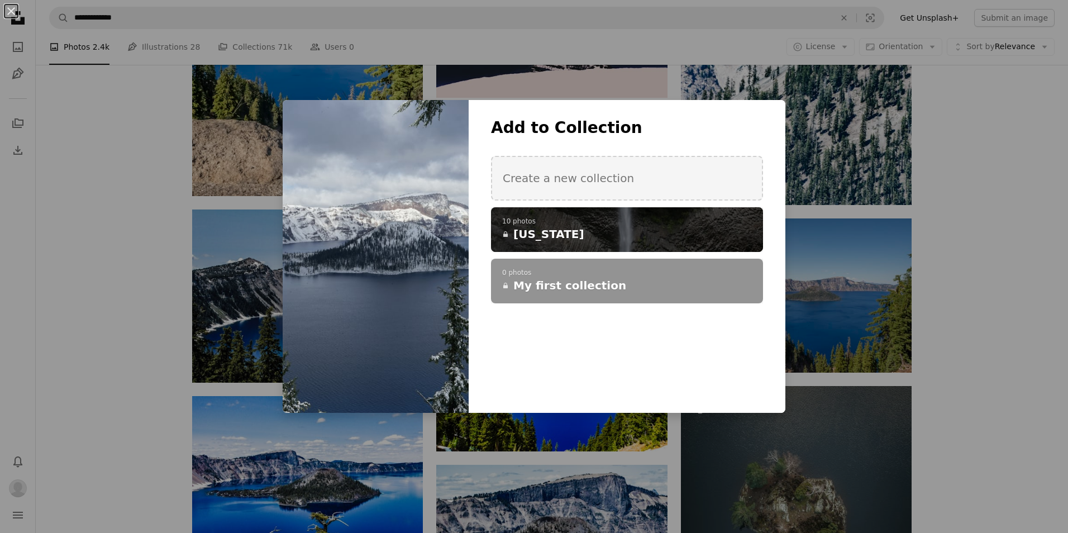
click at [541, 224] on p "10 photos" at bounding box center [627, 221] width 250 height 9
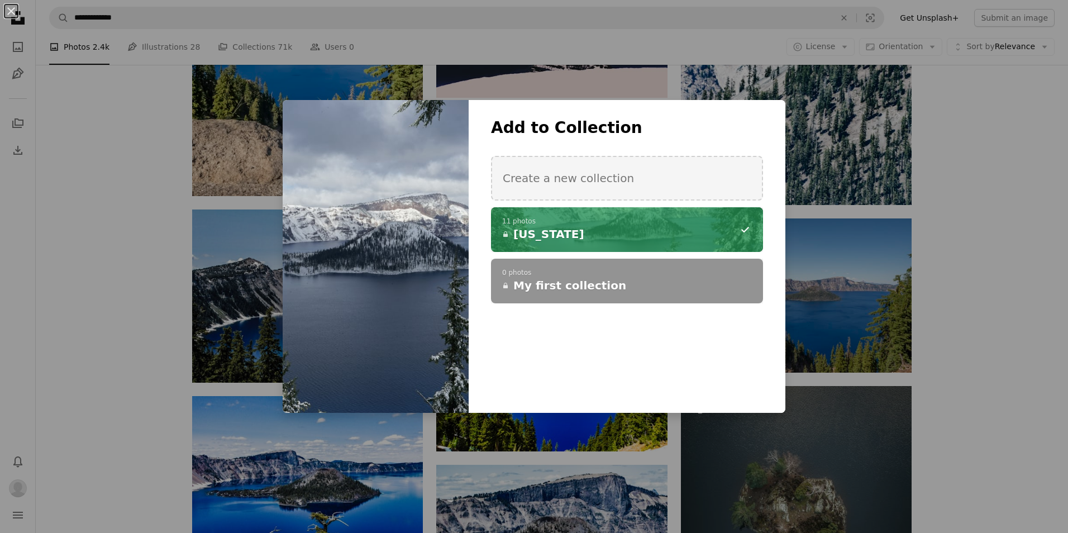
click at [116, 264] on div "An X shape Add to Collection Create a new collection A checkmark A minus sign 1…" at bounding box center [534, 266] width 1068 height 533
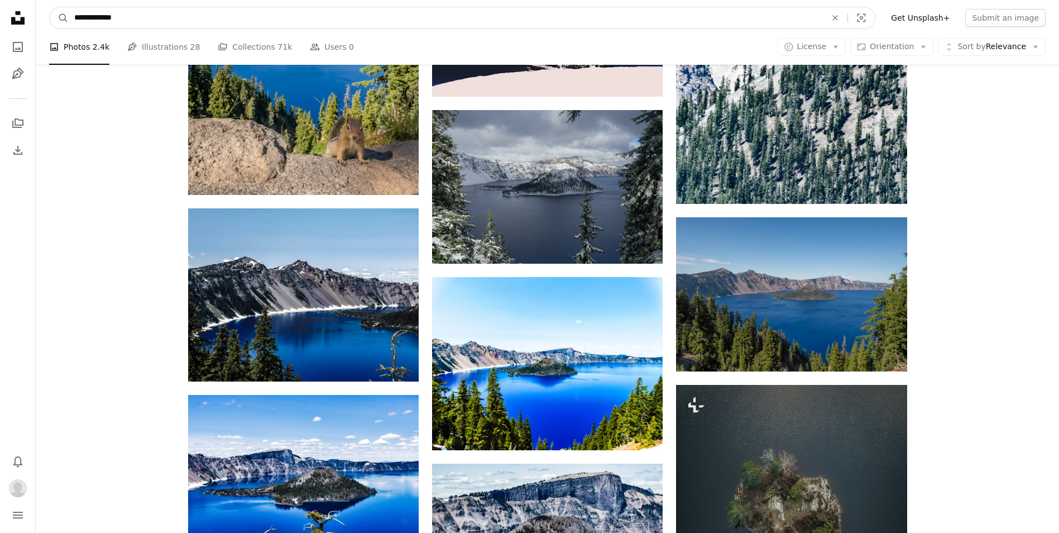
click at [145, 16] on input "**********" at bounding box center [446, 17] width 754 height 21
type input "*"
type input "**********"
click at [50, 7] on button "A magnifying glass" at bounding box center [59, 17] width 19 height 21
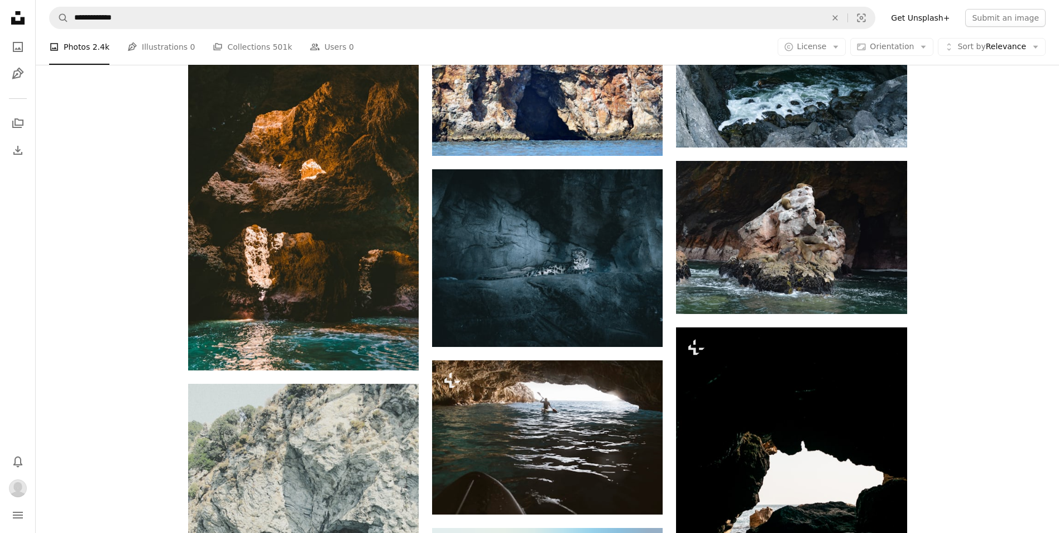
scroll to position [558, 0]
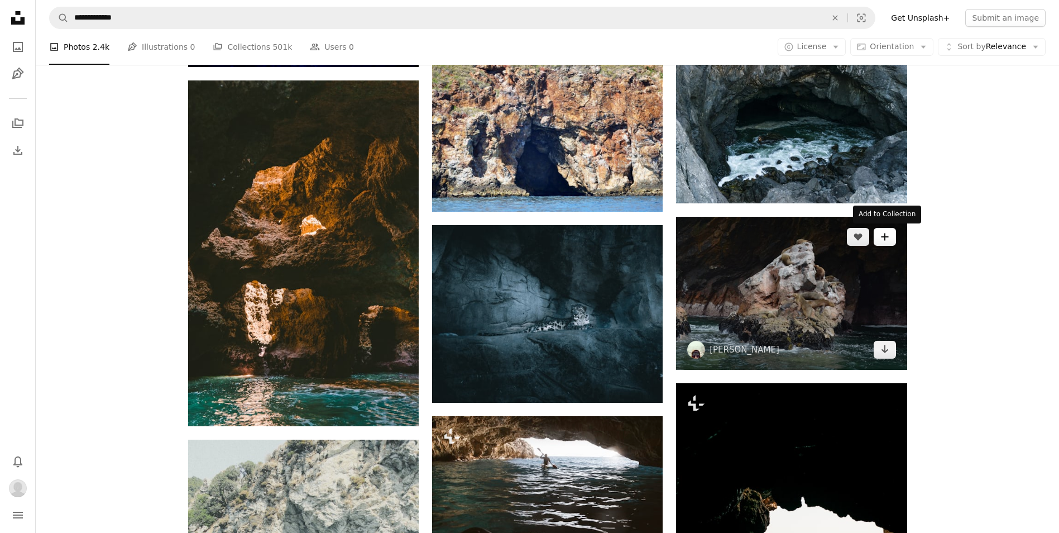
click at [887, 232] on icon "A plus sign" at bounding box center [885, 236] width 9 height 9
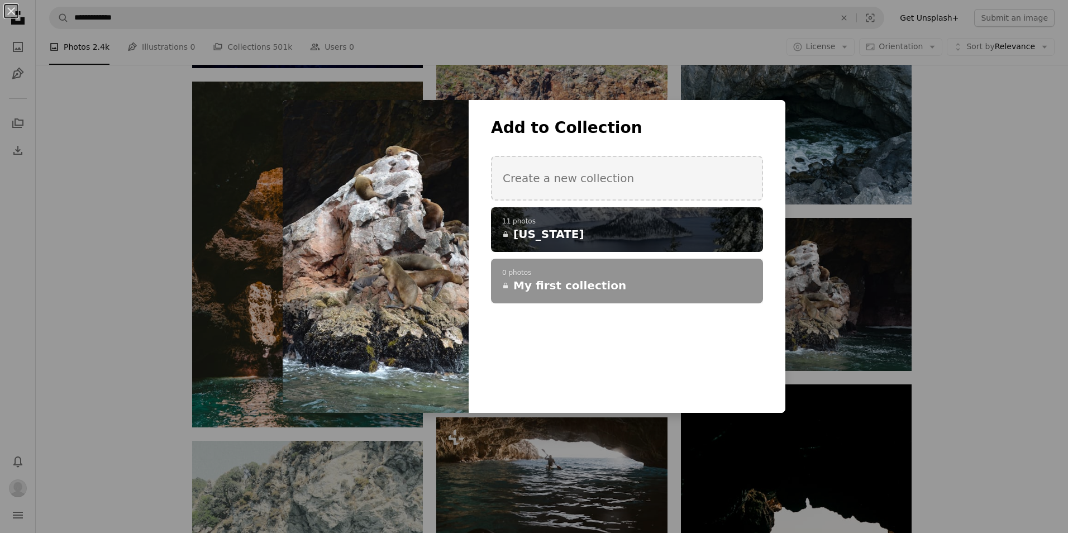
click at [531, 220] on p "11 photos" at bounding box center [627, 221] width 250 height 9
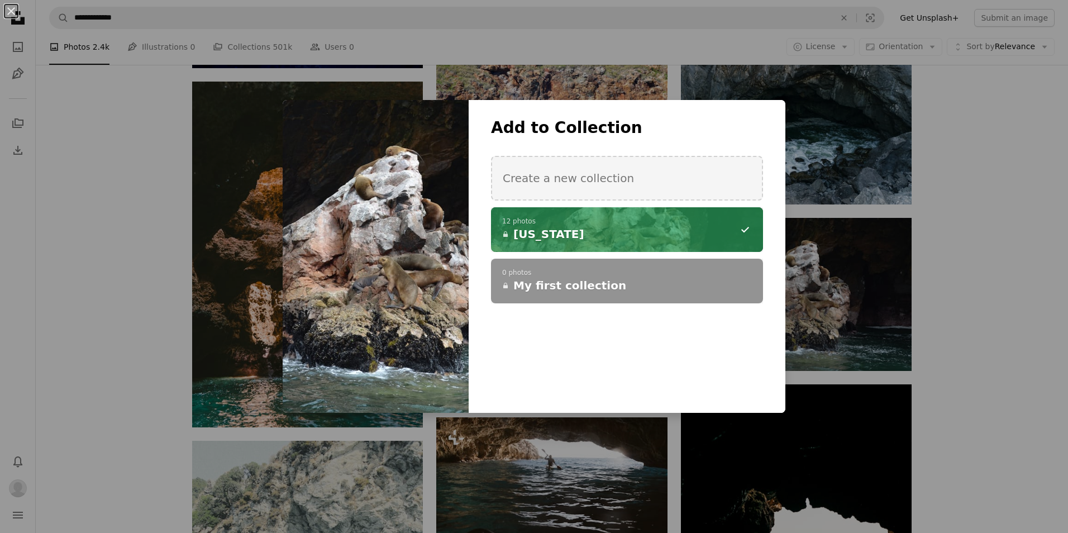
click at [122, 253] on div "An X shape Add to Collection Create a new collection A checkmark A minus sign 1…" at bounding box center [534, 266] width 1068 height 533
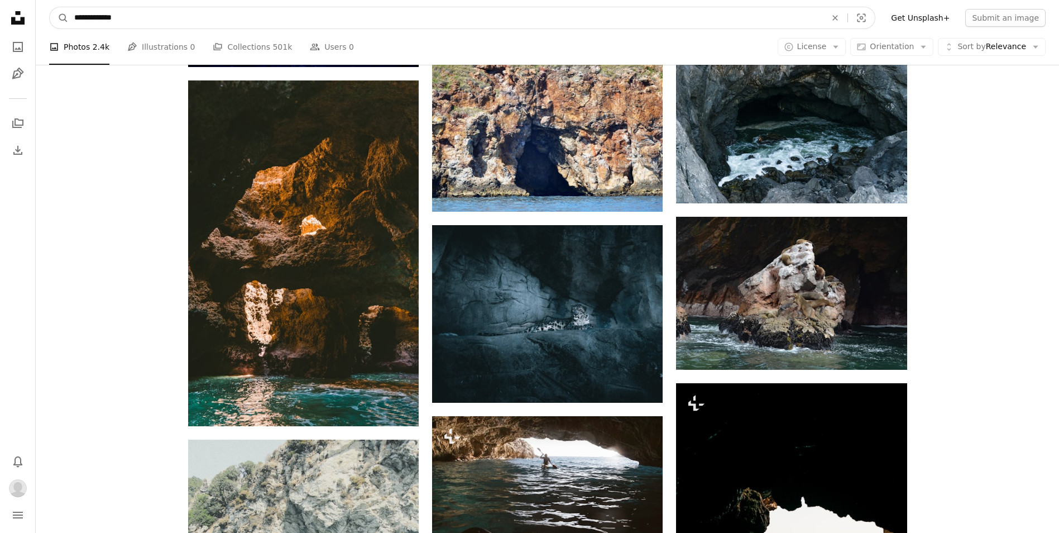
click at [144, 18] on input "**********" at bounding box center [446, 17] width 754 height 21
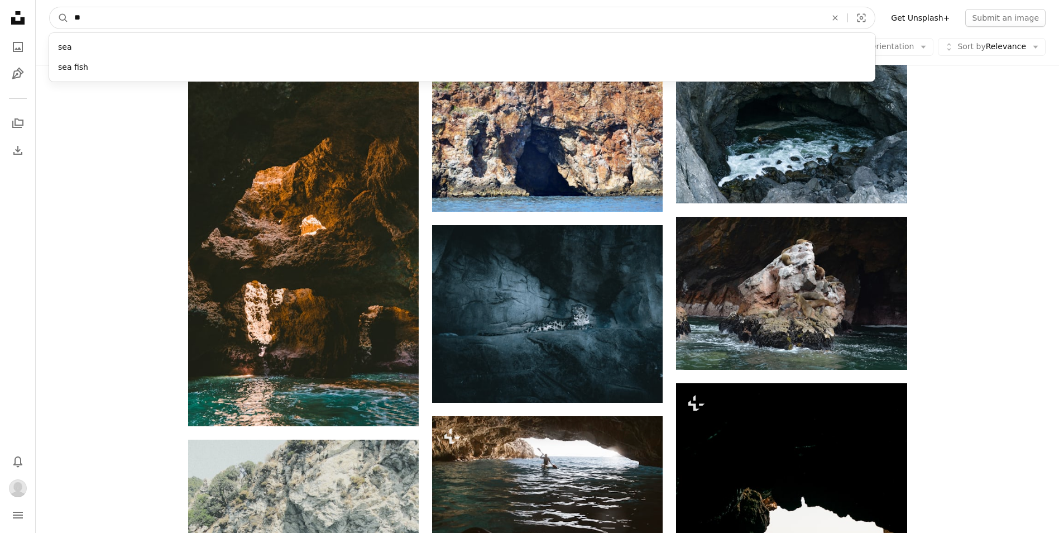
type input "*"
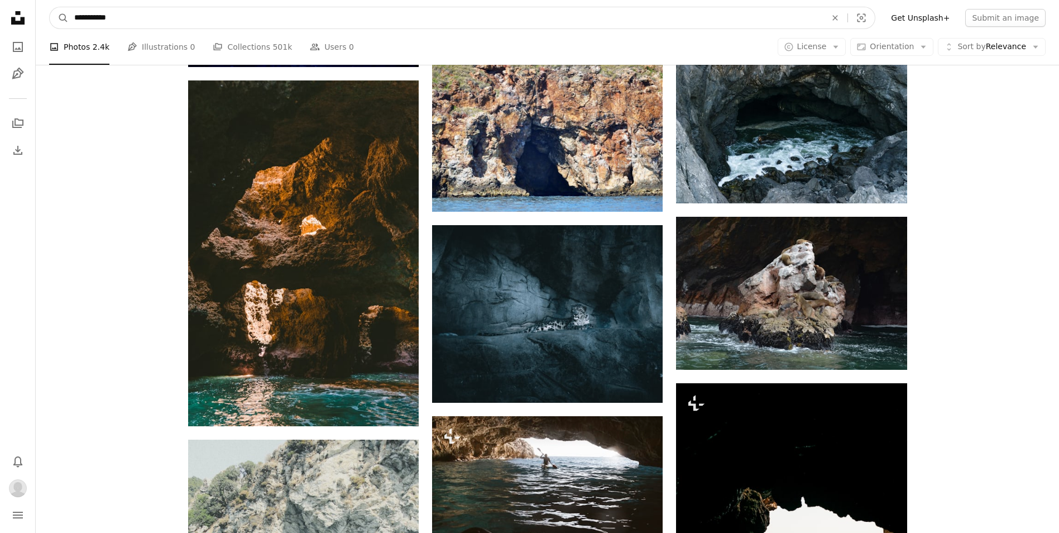
type input "**********"
click button "A magnifying glass" at bounding box center [59, 17] width 19 height 21
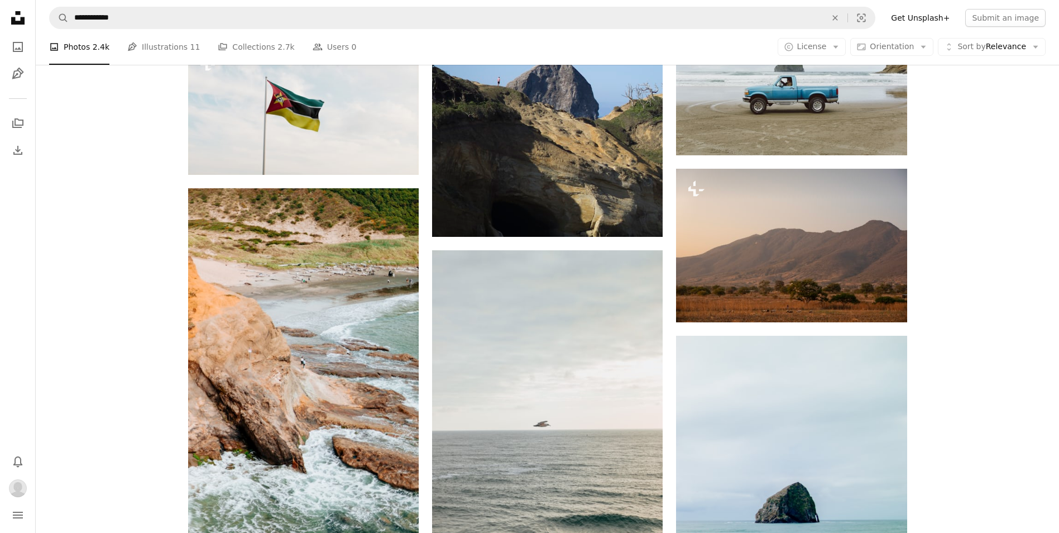
scroll to position [949, 0]
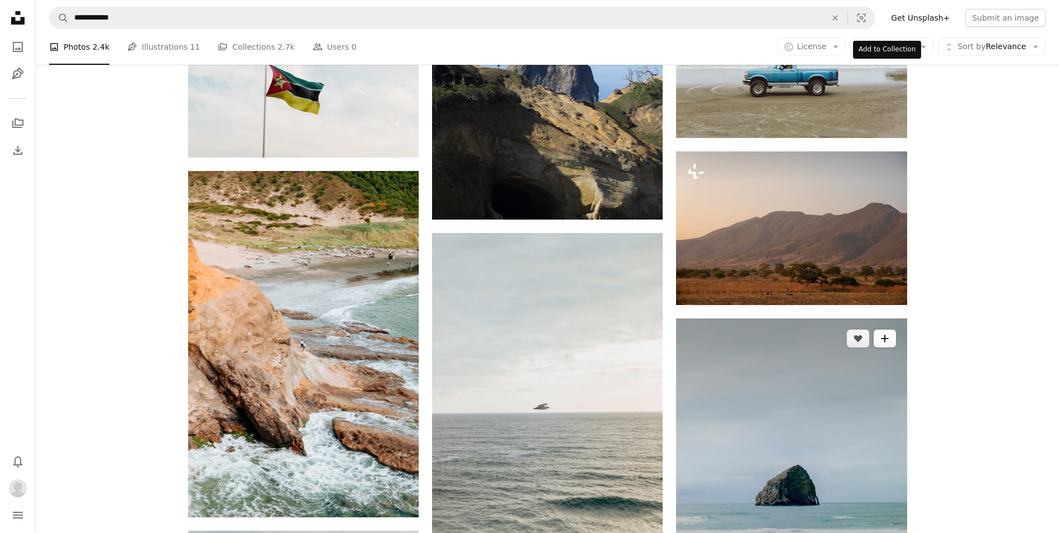
click at [888, 334] on icon "A plus sign" at bounding box center [885, 338] width 9 height 9
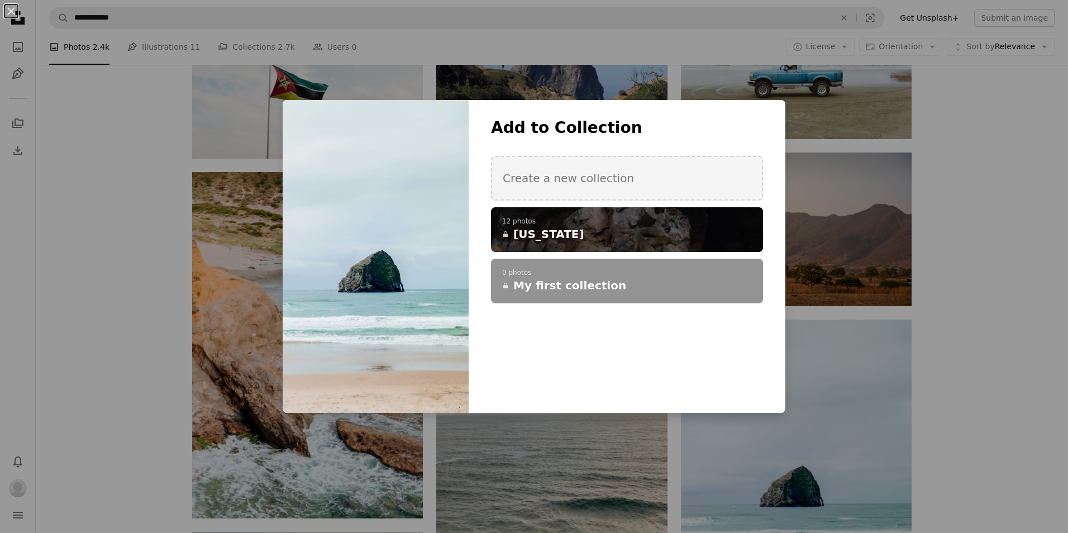
click at [546, 220] on p "12 photos" at bounding box center [627, 221] width 250 height 9
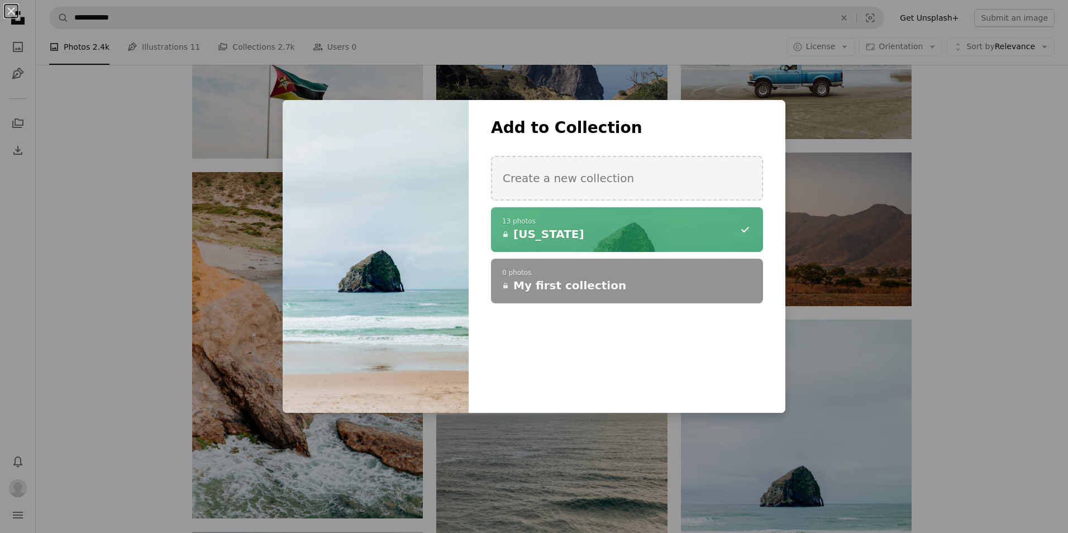
click at [119, 270] on div "An X shape Add to Collection Create a new collection A checkmark A minus sign 1…" at bounding box center [534, 266] width 1068 height 533
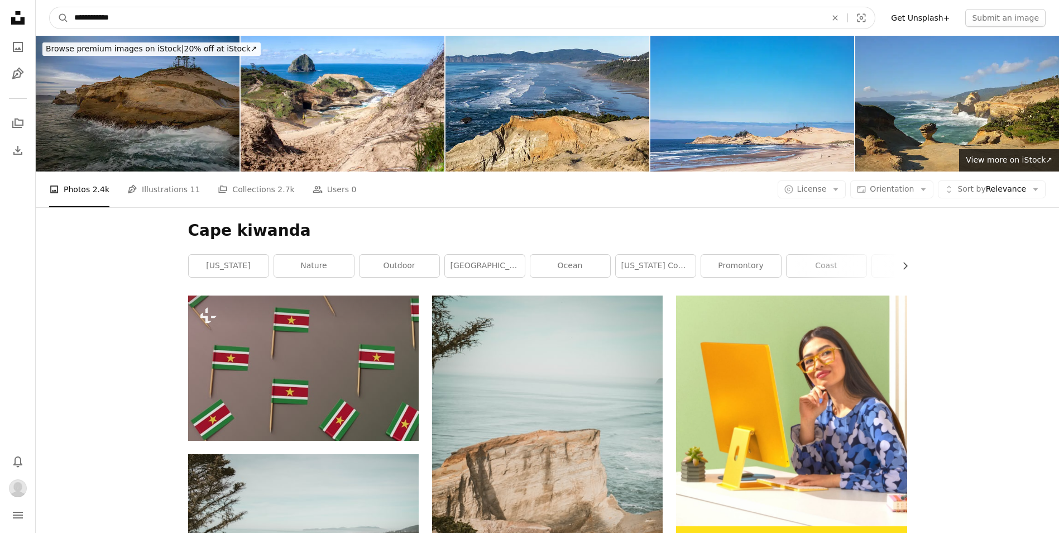
click at [162, 18] on input "**********" at bounding box center [446, 17] width 754 height 21
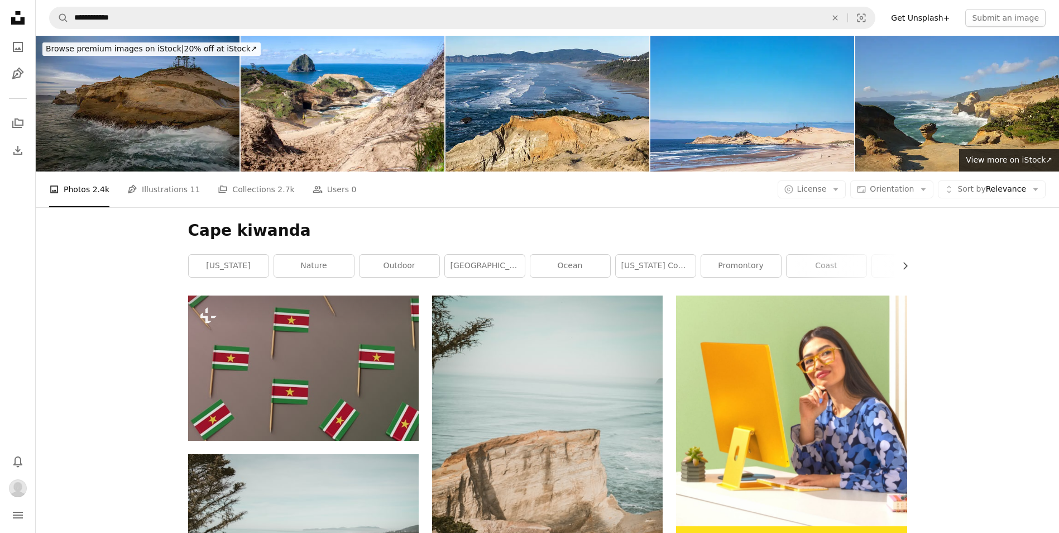
click at [17, 14] on icon at bounding box center [17, 17] width 13 height 13
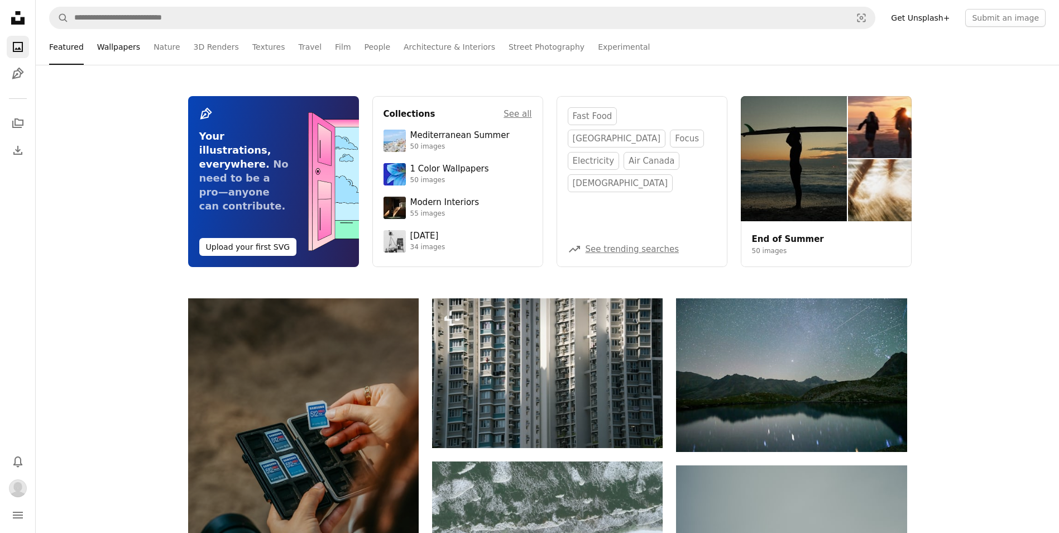
click at [114, 46] on link "Wallpapers" at bounding box center [118, 47] width 43 height 36
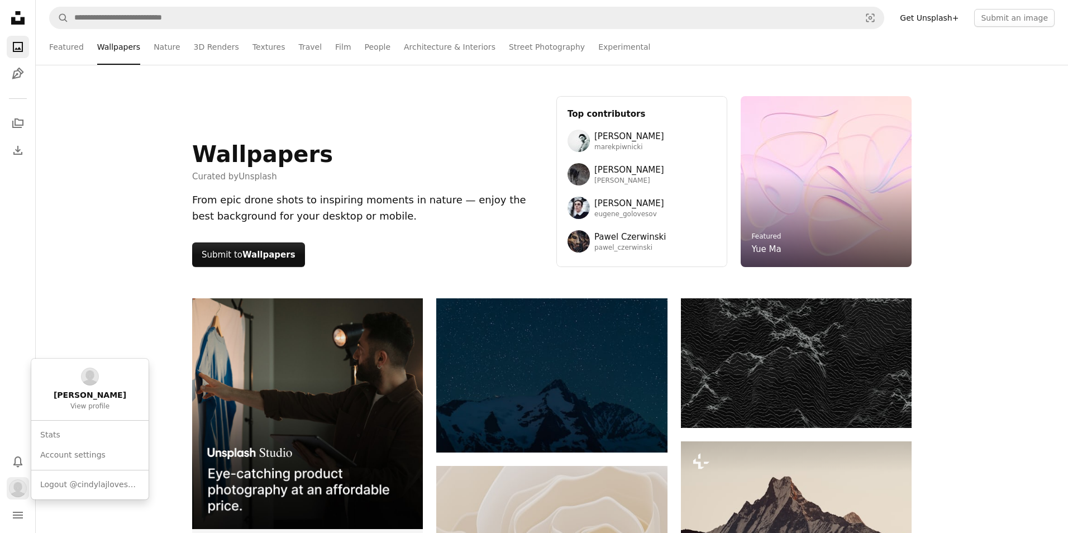
click at [18, 486] on img "Profile" at bounding box center [18, 488] width 18 height 18
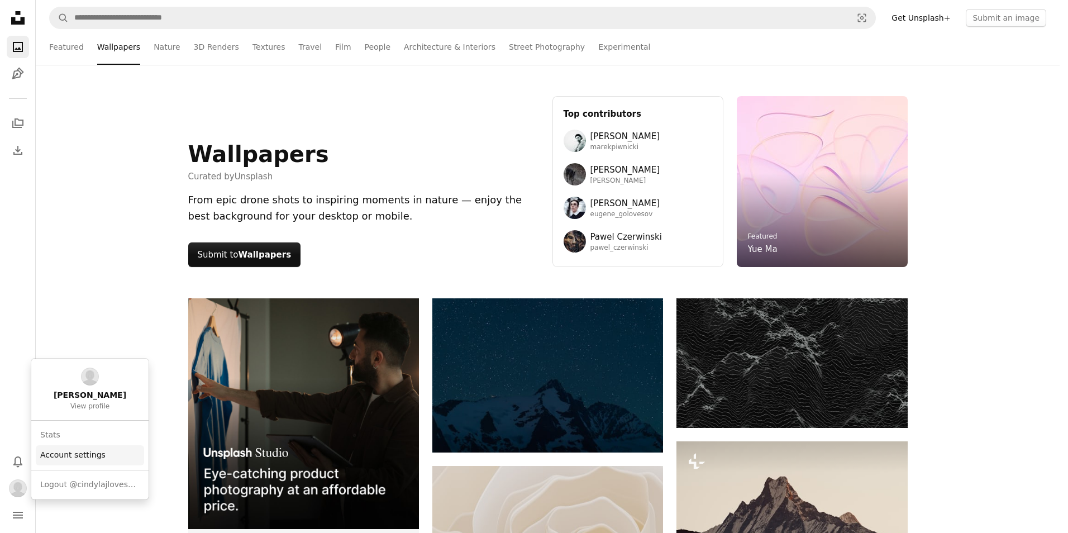
click at [58, 457] on link "Account settings" at bounding box center [90, 455] width 108 height 20
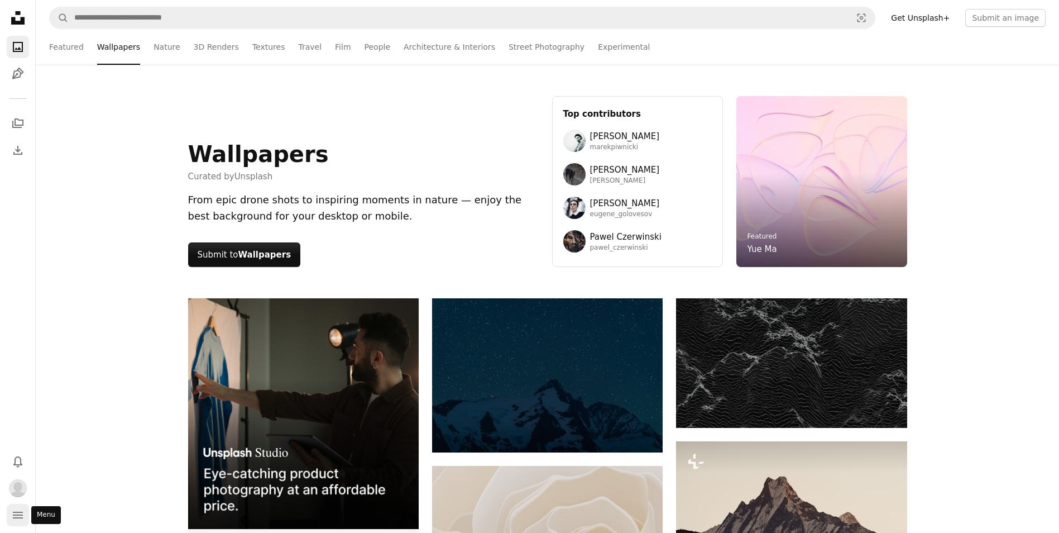
click at [15, 514] on icon "navigation menu" at bounding box center [17, 514] width 13 height 13
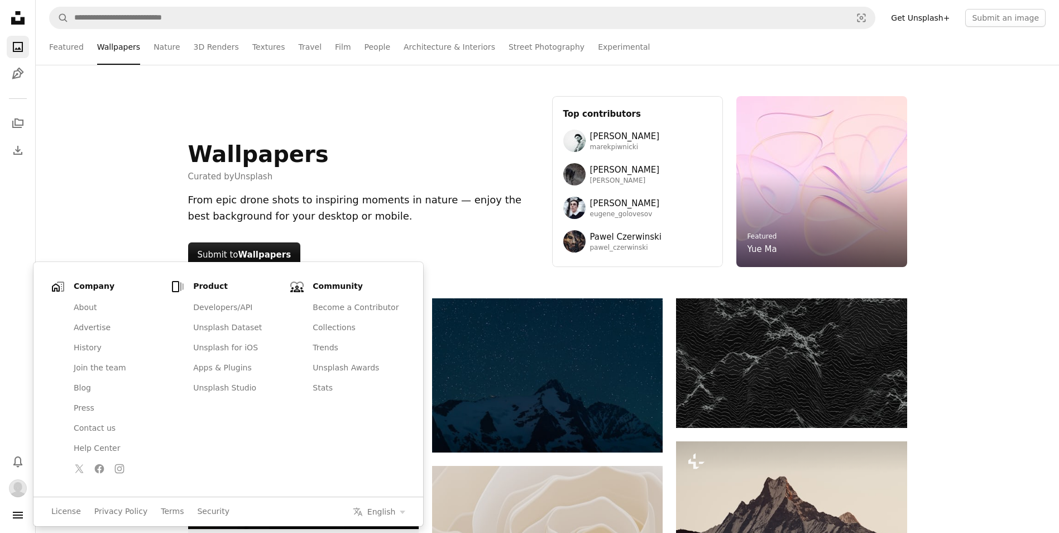
click at [105, 195] on div "Wallpapers Curated by Unsplash From epic drone shots to inspiring moments in na…" at bounding box center [548, 181] width 1024 height 233
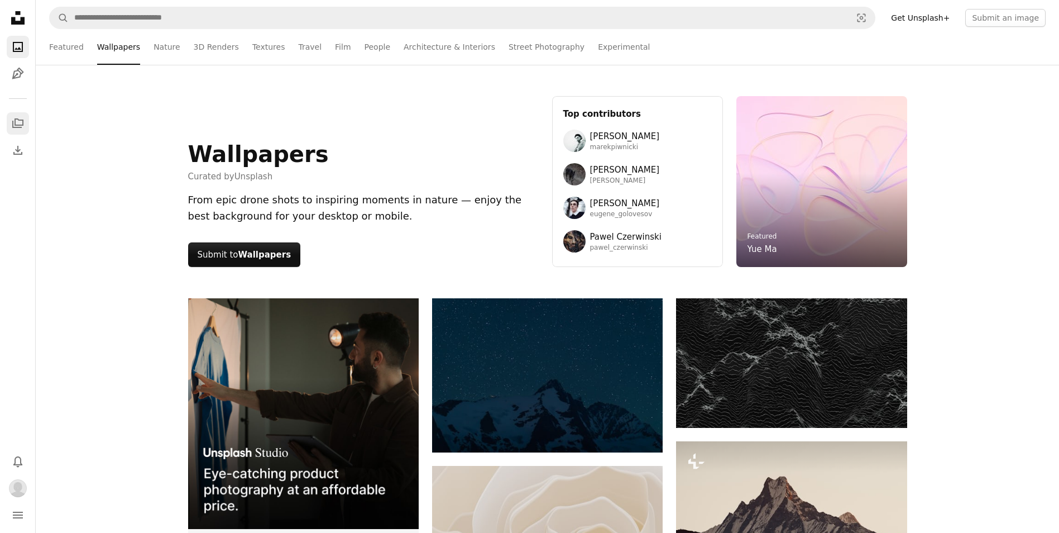
click at [19, 119] on icon "A stack of folders" at bounding box center [17, 123] width 13 height 13
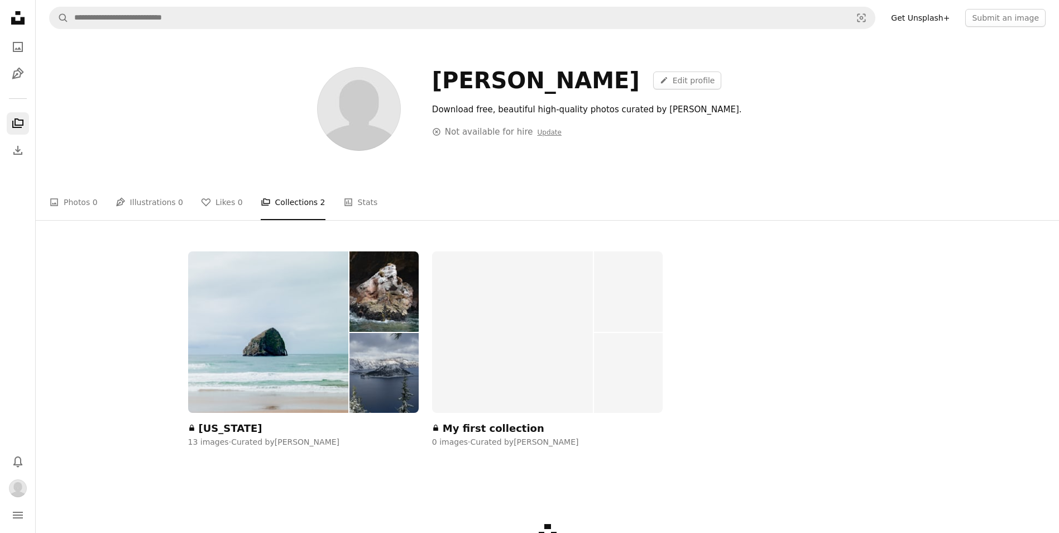
drag, startPoint x: 474, startPoint y: 428, endPoint x: 498, endPoint y: 184, distance: 244.6
click at [498, 184] on ul "A photo Photos 0 Pen Tool Illustrations 0 A heart Likes 0 A stack of folders Co…" at bounding box center [547, 202] width 997 height 36
click at [504, 425] on div "My first collection" at bounding box center [494, 428] width 102 height 13
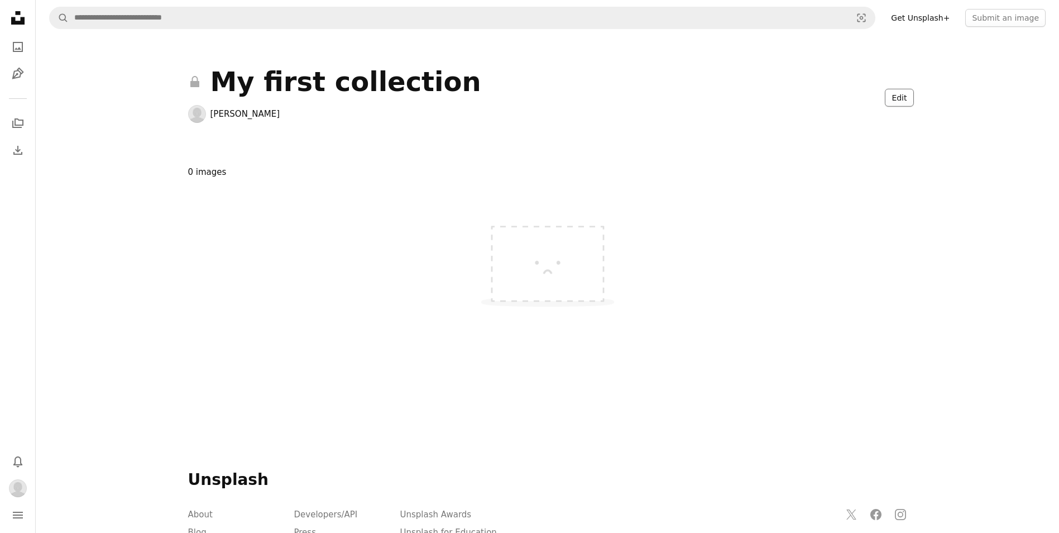
click at [897, 98] on button "Edit" at bounding box center [899, 98] width 28 height 18
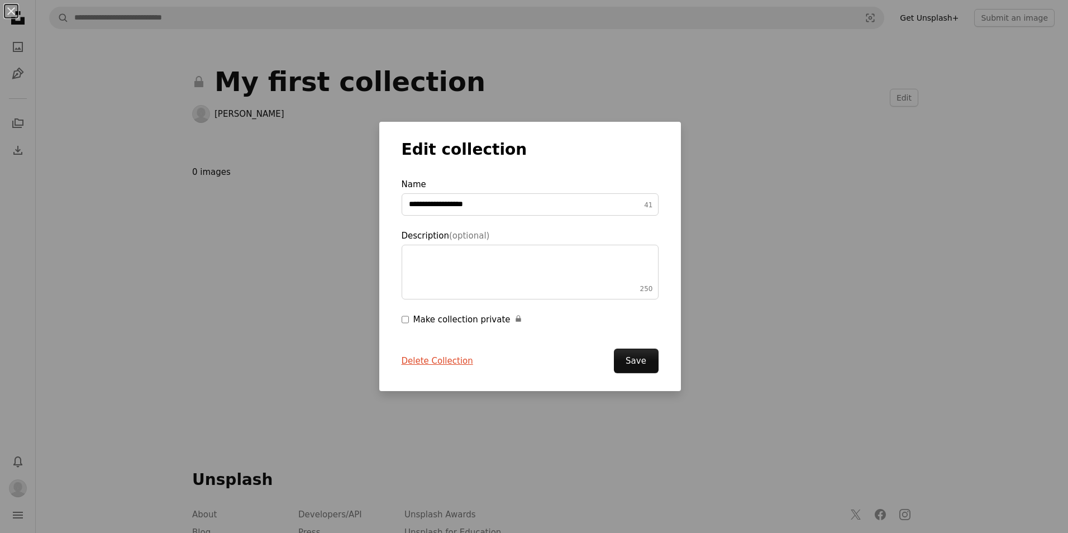
click at [447, 359] on button "Delete Collection" at bounding box center [436, 360] width 71 height 13
click at [627, 357] on button "Delete" at bounding box center [634, 360] width 46 height 25
